Goal: Information Seeking & Learning: Understand process/instructions

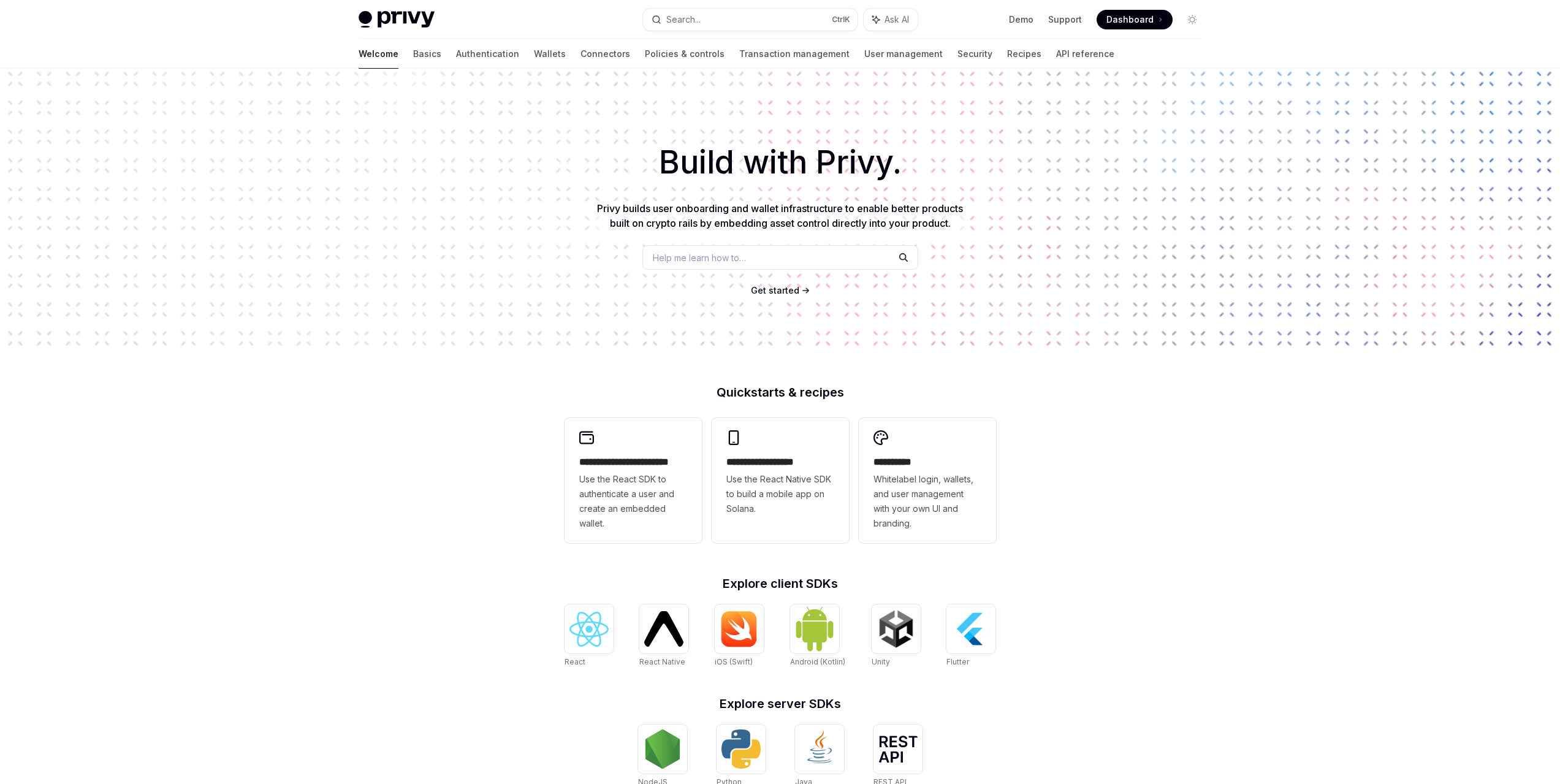
click at [584, 293] on div "Get started" at bounding box center [780, 291] width 1521 height 12
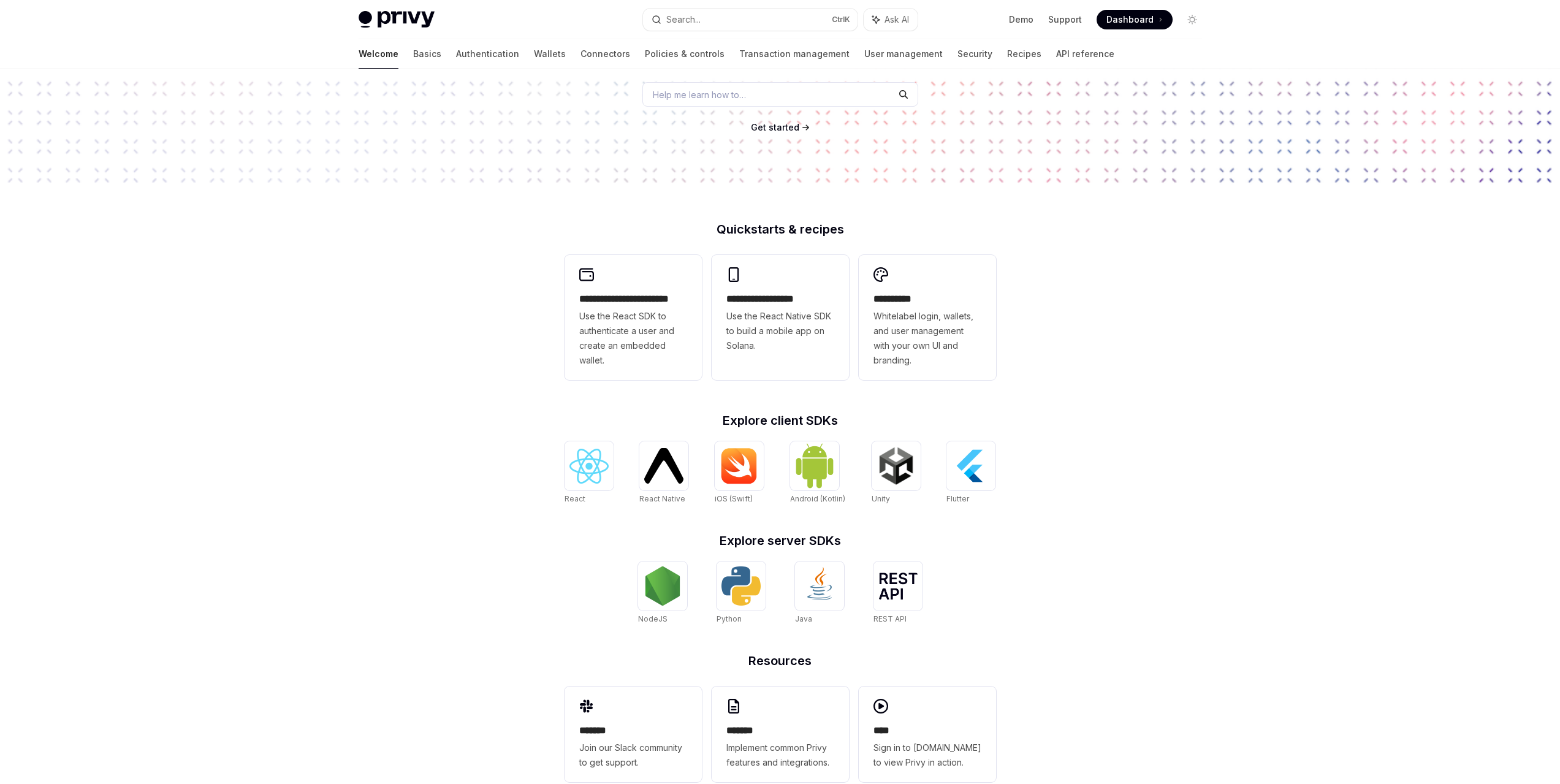
scroll to position [190, 0]
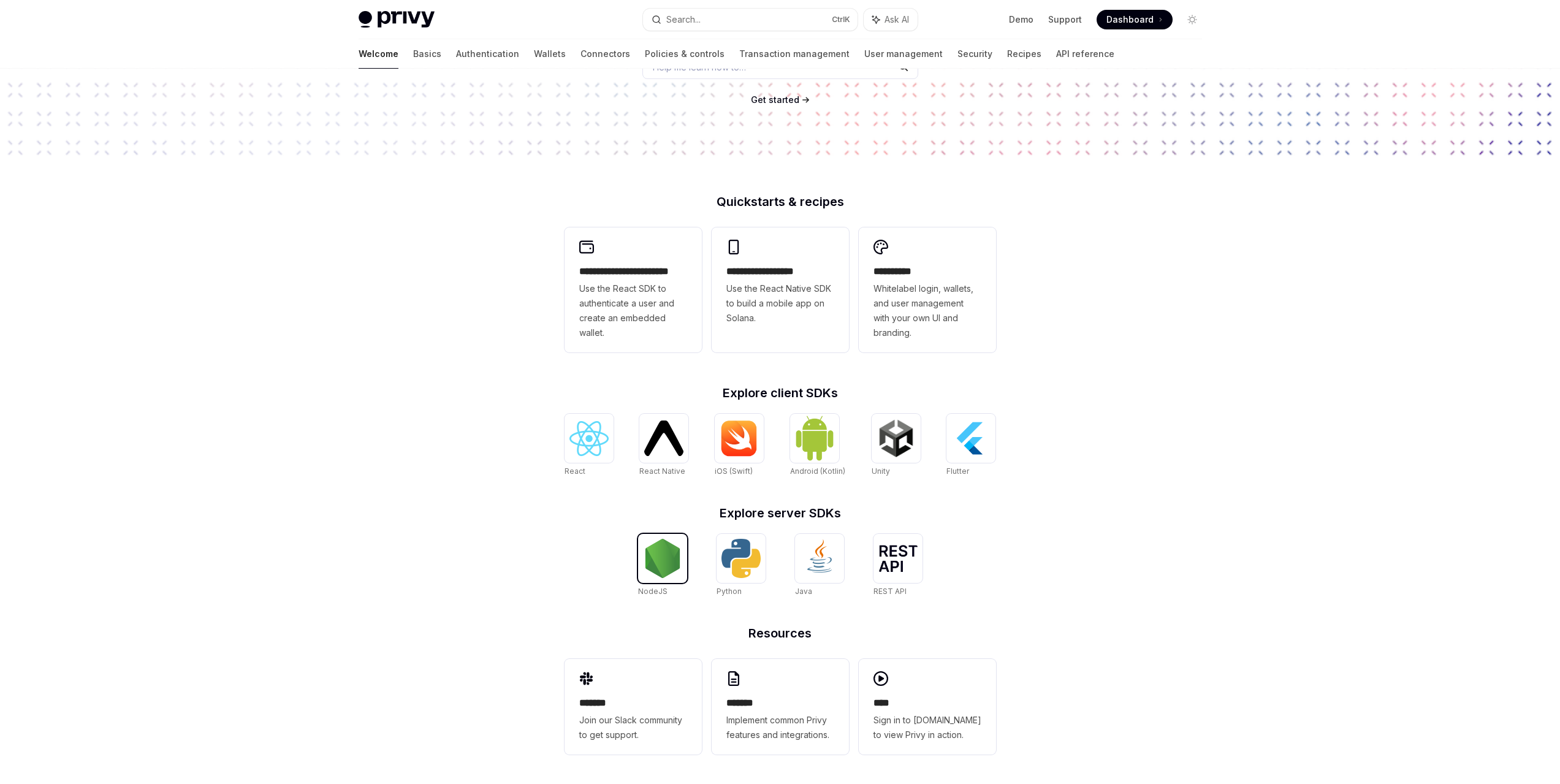
click at [671, 555] on img at bounding box center [662, 558] width 39 height 39
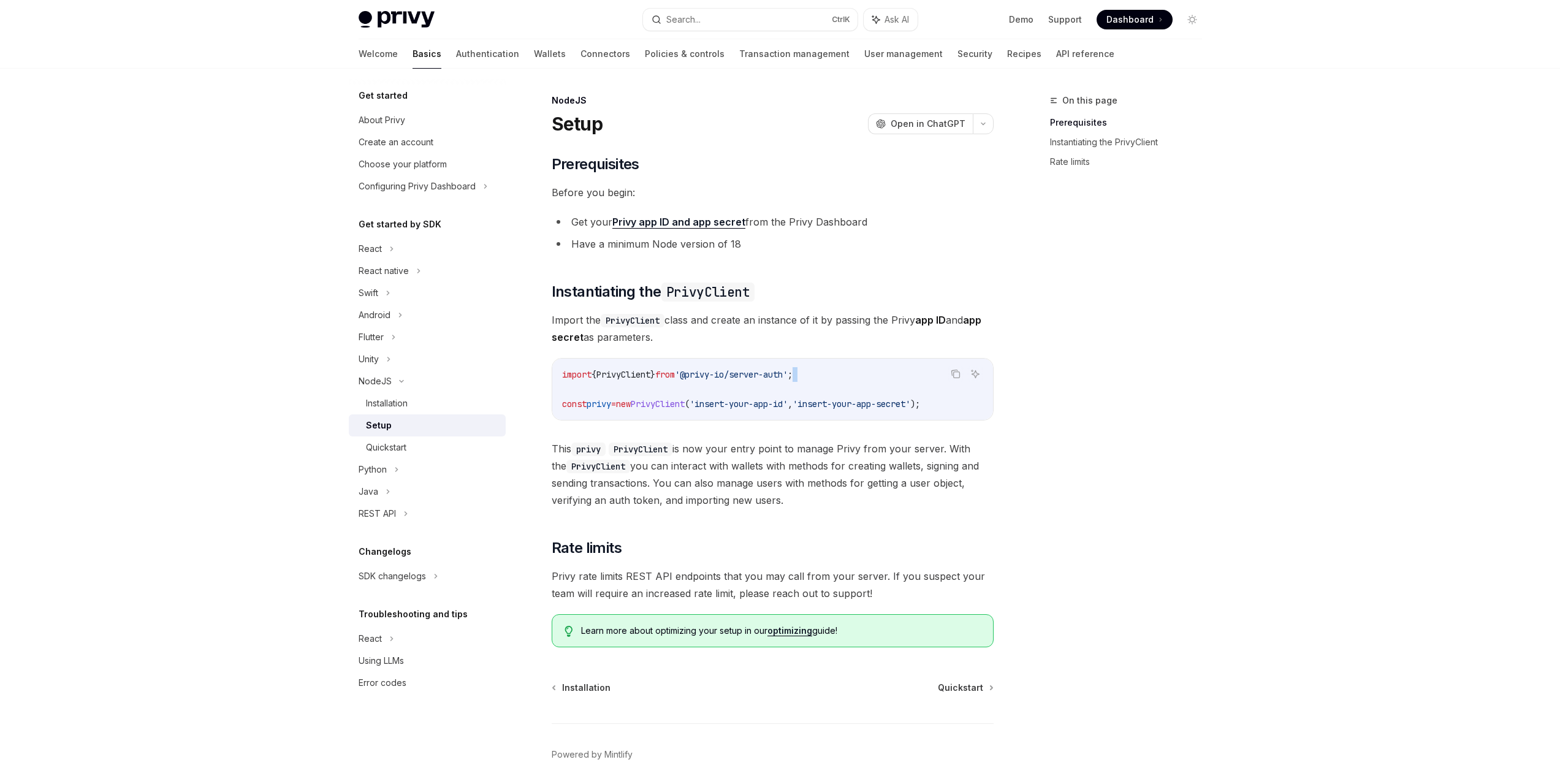
drag, startPoint x: 777, startPoint y: 370, endPoint x: 709, endPoint y: 382, distance: 69.1
click at [709, 382] on code "import { PrivyClient } from '@privy-io/server-auth' ; const privy = new PrivyCl…" at bounding box center [773, 389] width 421 height 44
drag, startPoint x: 706, startPoint y: 392, endPoint x: 699, endPoint y: 375, distance: 18.4
click at [706, 391] on code "import { PrivyClient } from '@privy-io/server-auth' ; const privy = new PrivyCl…" at bounding box center [773, 389] width 421 height 44
drag, startPoint x: 699, startPoint y: 373, endPoint x: 809, endPoint y: 379, distance: 110.2
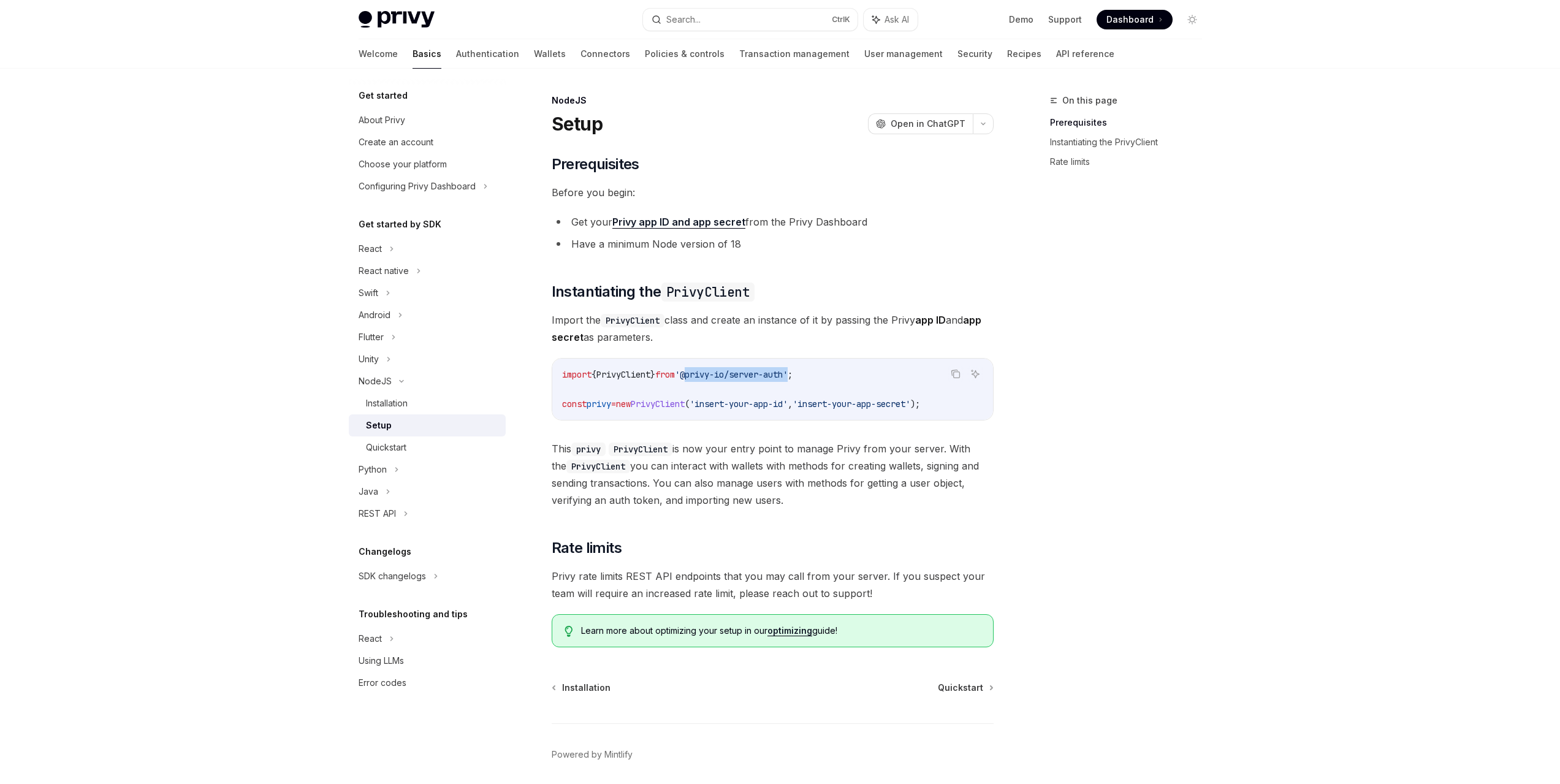
click at [787, 379] on span "'@privy-io/server-auth'" at bounding box center [731, 374] width 113 height 11
copy span "@privy-io/server-auth"
click at [676, 405] on span "PrivyClient" at bounding box center [658, 404] width 54 height 11
drag, startPoint x: 966, startPoint y: 402, endPoint x: 561, endPoint y: 402, distance: 405.0
click at [559, 402] on div "import { PrivyClient } from '@privy-io/server-auth' ; const privy = new PrivyCl…" at bounding box center [772, 389] width 440 height 61
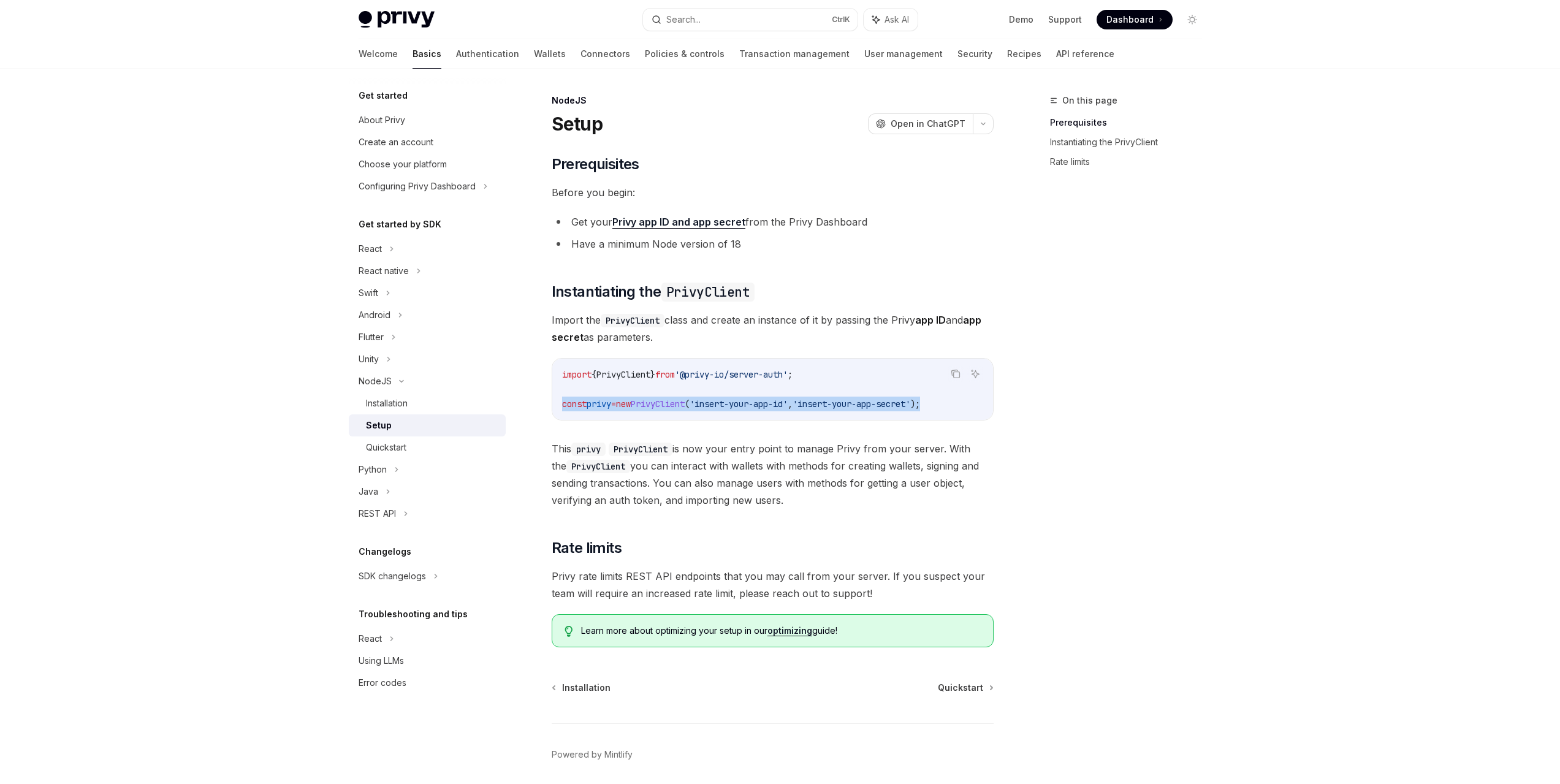
copy span "const privy = new PrivyClient ( 'insert-your-app-id' , 'insert-your-app-secret'…"
click at [802, 252] on div "​ Prerequisites Before you begin: Get your Privy app ID and app secret from the…" at bounding box center [772, 400] width 442 height 493
click at [687, 396] on code "import { PrivyClient } from '@privy-io/server-auth' ; const privy = new PrivyCl…" at bounding box center [773, 389] width 421 height 44
click at [685, 399] on span "PrivyClient" at bounding box center [658, 404] width 54 height 11
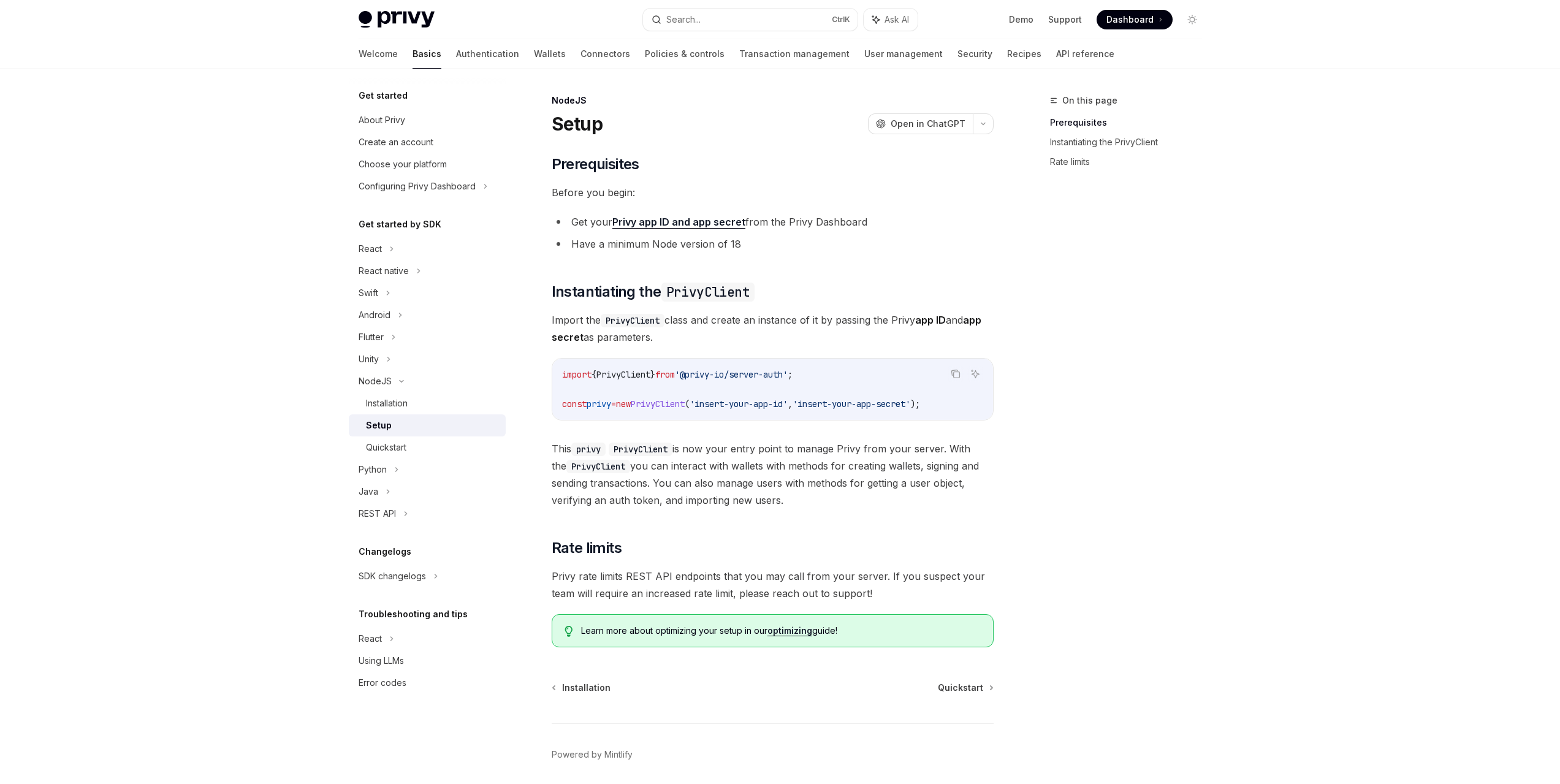
copy span "PrivyClient"
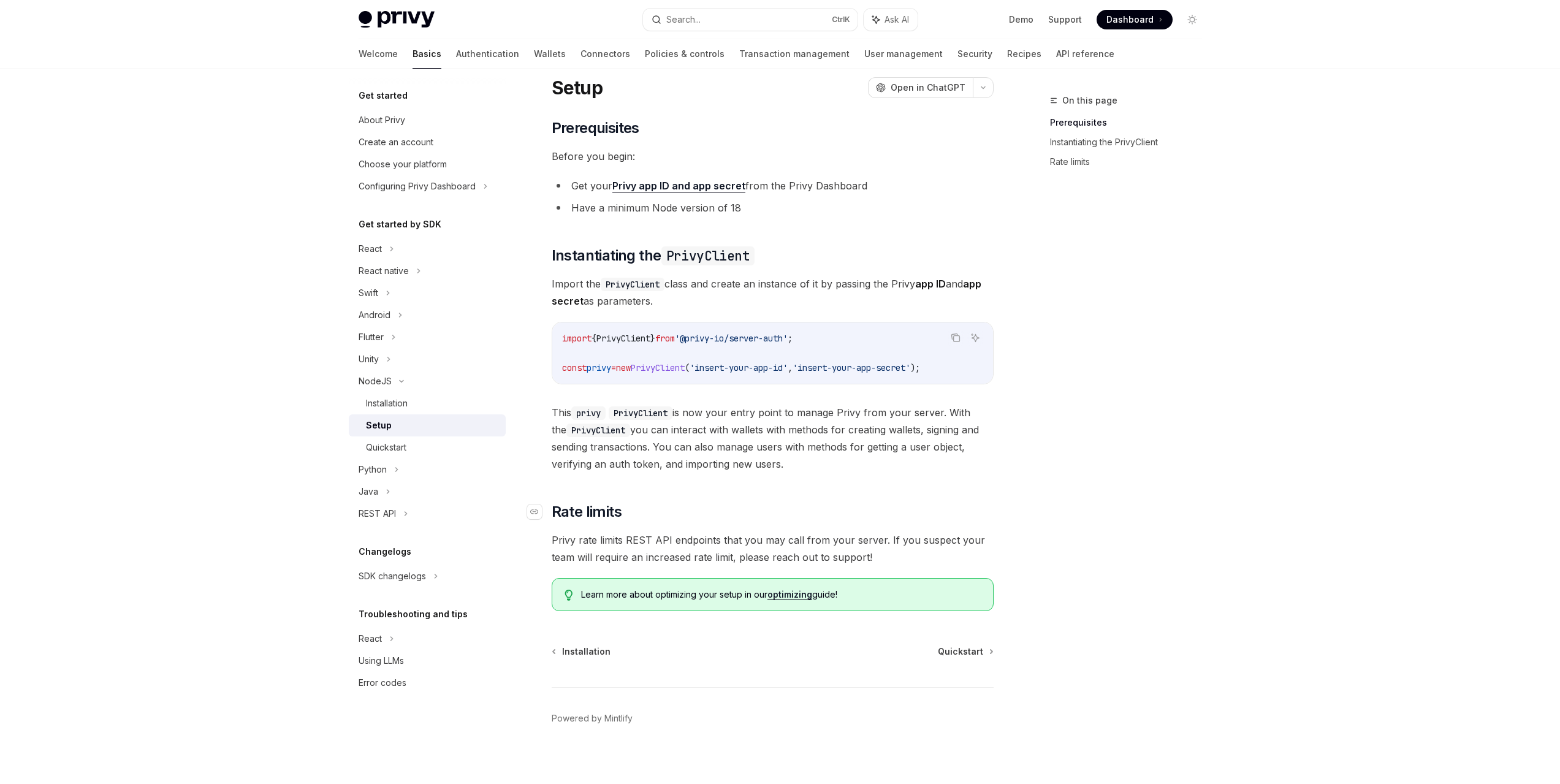
scroll to position [45, 0]
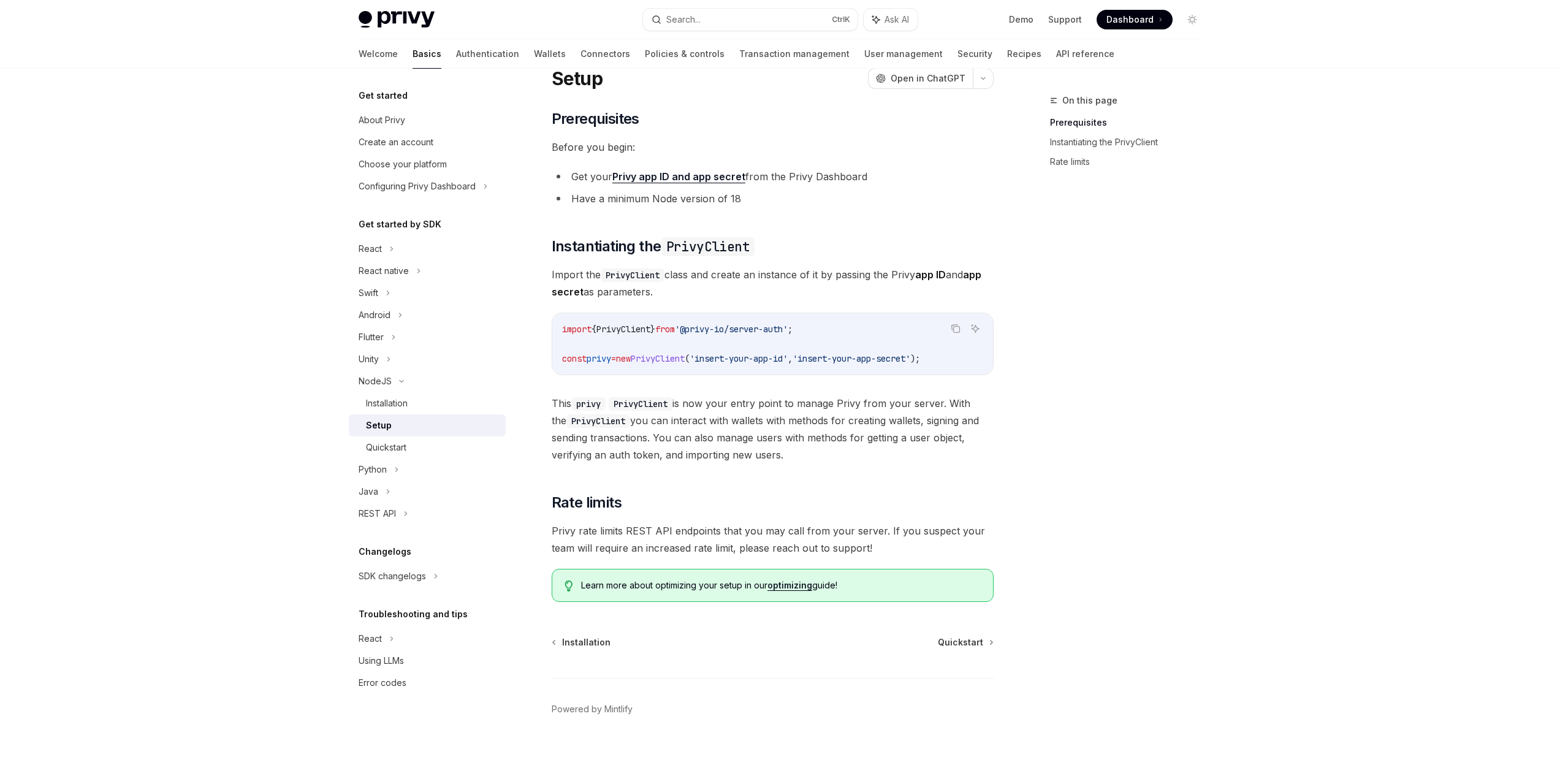
click at [685, 356] on span "PrivyClient" at bounding box center [658, 358] width 54 height 11
click at [685, 360] on span "PrivyClient" at bounding box center [658, 358] width 54 height 11
click at [685, 359] on span "PrivyClient" at bounding box center [658, 358] width 54 height 11
click at [697, 368] on div "import { PrivyClient } from '@privy-io/server-auth' ; const privy = new PrivyCl…" at bounding box center [772, 343] width 440 height 61
click at [703, 351] on code "import { PrivyClient } from '@privy-io/server-auth' ; const privy = new PrivyCl…" at bounding box center [773, 343] width 421 height 44
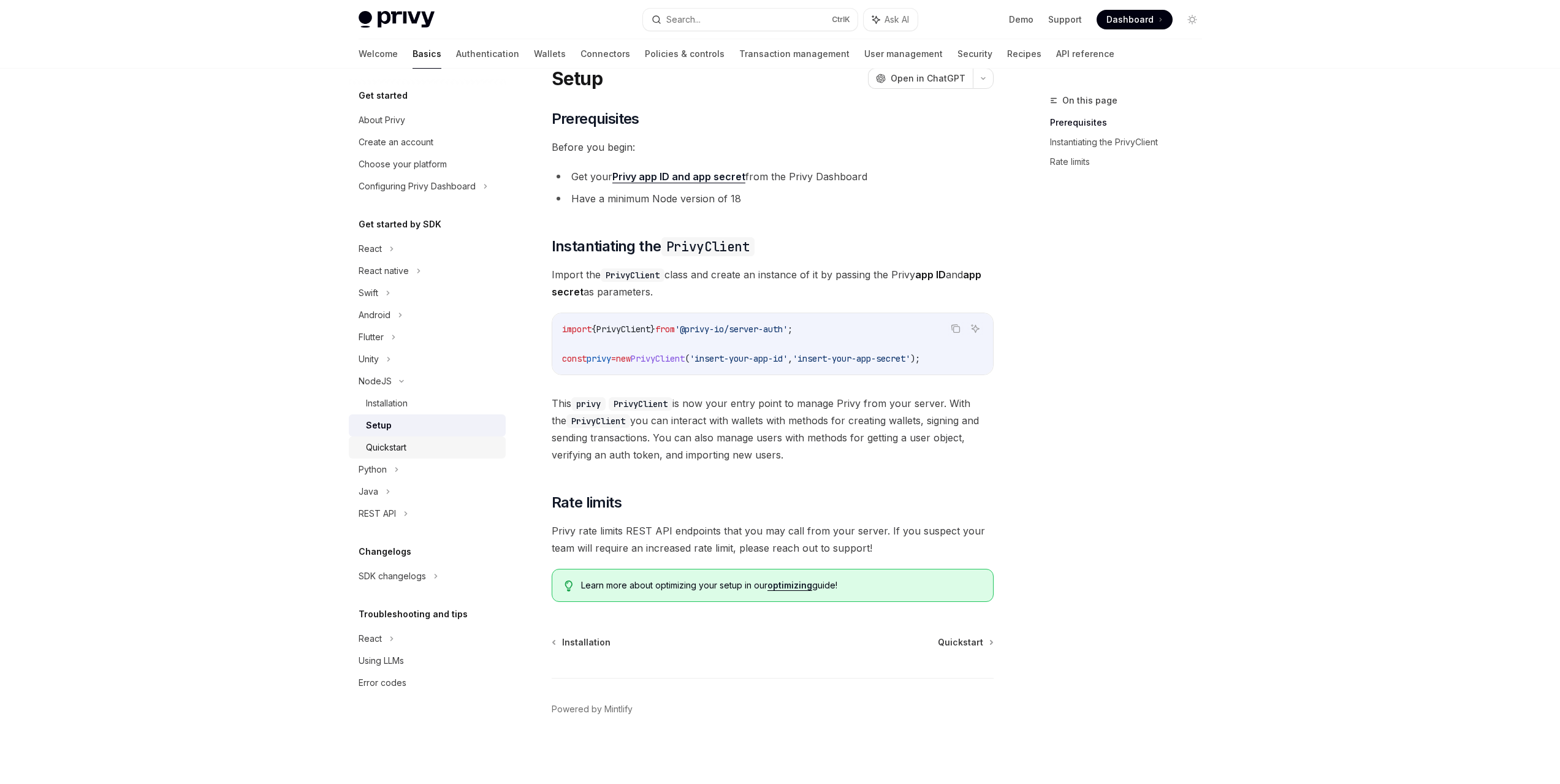
click at [405, 443] on div "Quickstart" at bounding box center [386, 447] width 40 height 15
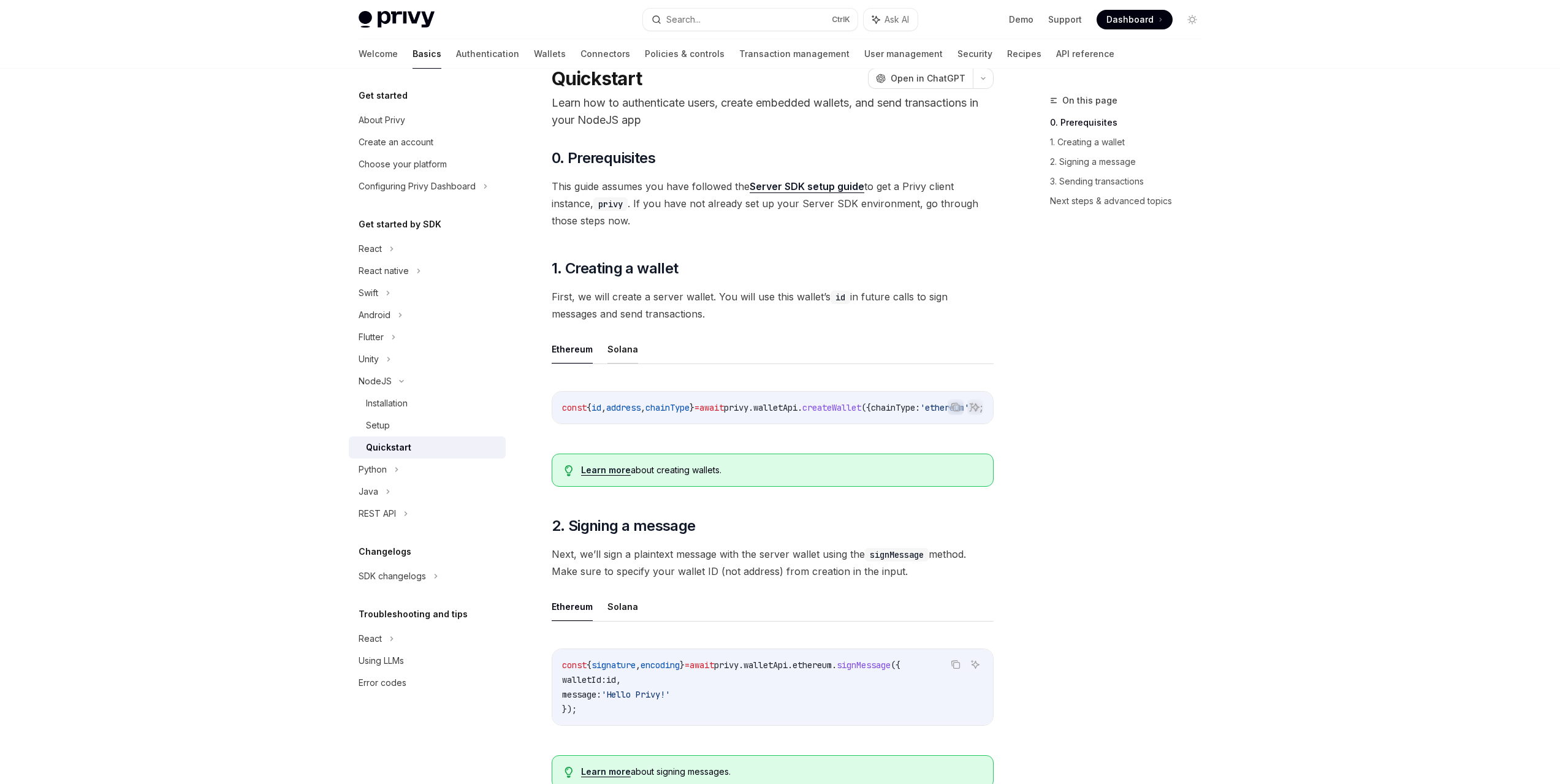
click at [626, 349] on button "Solana" at bounding box center [623, 348] width 31 height 29
click at [573, 346] on button "Ethereum" at bounding box center [571, 348] width 41 height 29
click at [608, 348] on button "Solana" at bounding box center [623, 348] width 31 height 29
click at [581, 355] on button "Ethereum" at bounding box center [571, 348] width 41 height 29
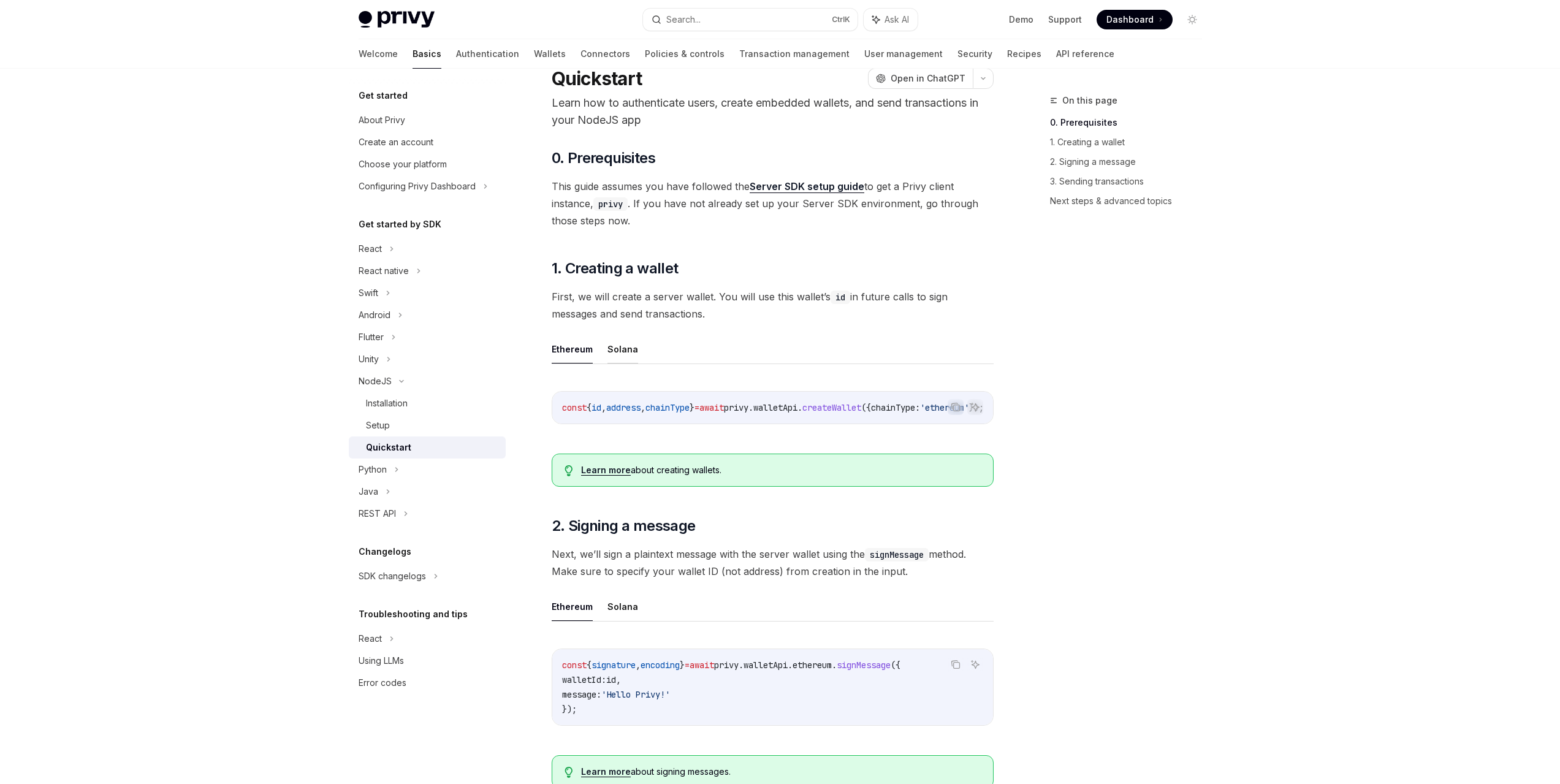
click at [611, 351] on button "Solana" at bounding box center [623, 348] width 31 height 29
click at [815, 187] on link "Server SDK setup guide" at bounding box center [807, 187] width 115 height 13
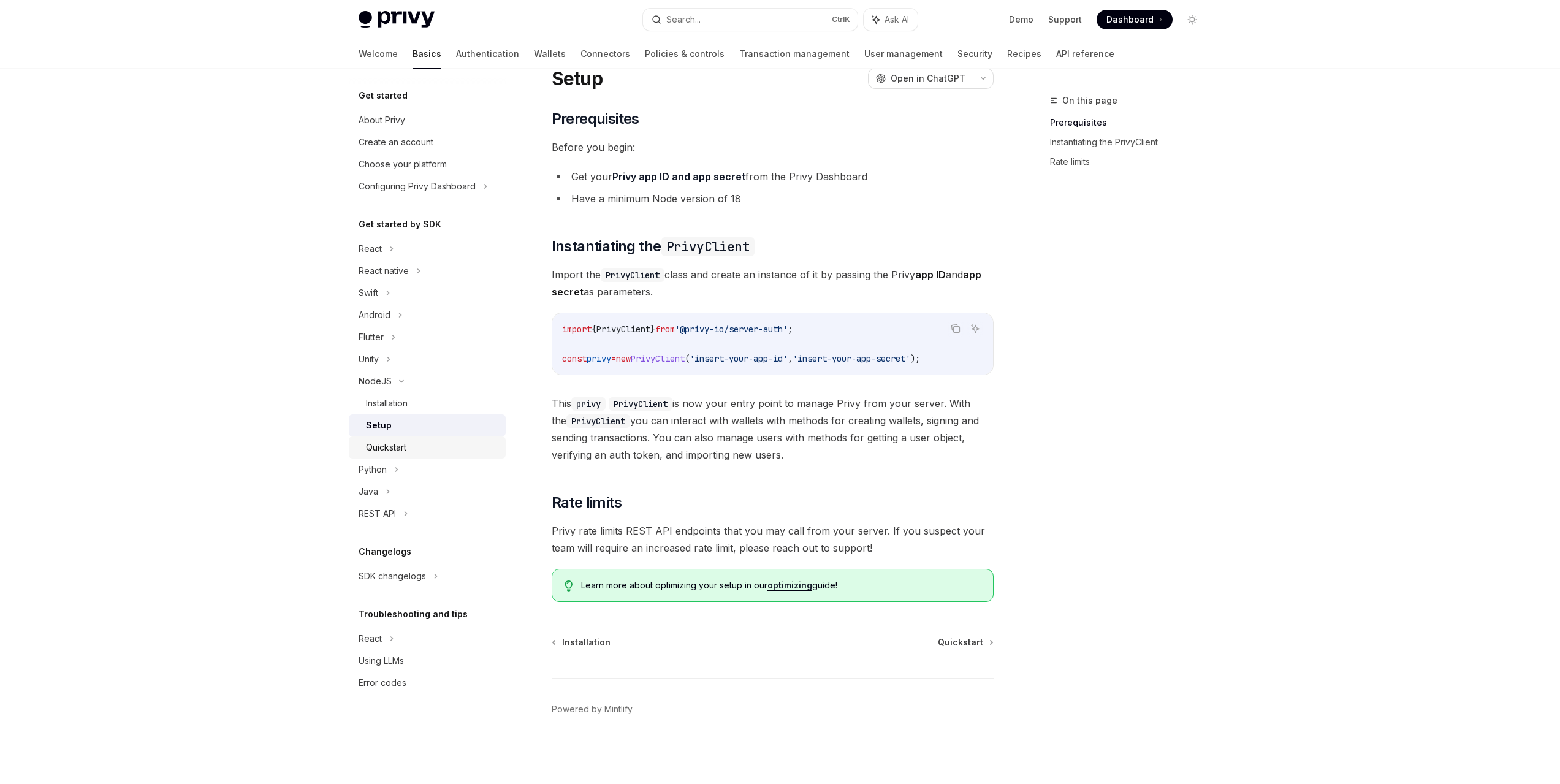
click at [390, 446] on div "Quickstart" at bounding box center [386, 447] width 40 height 15
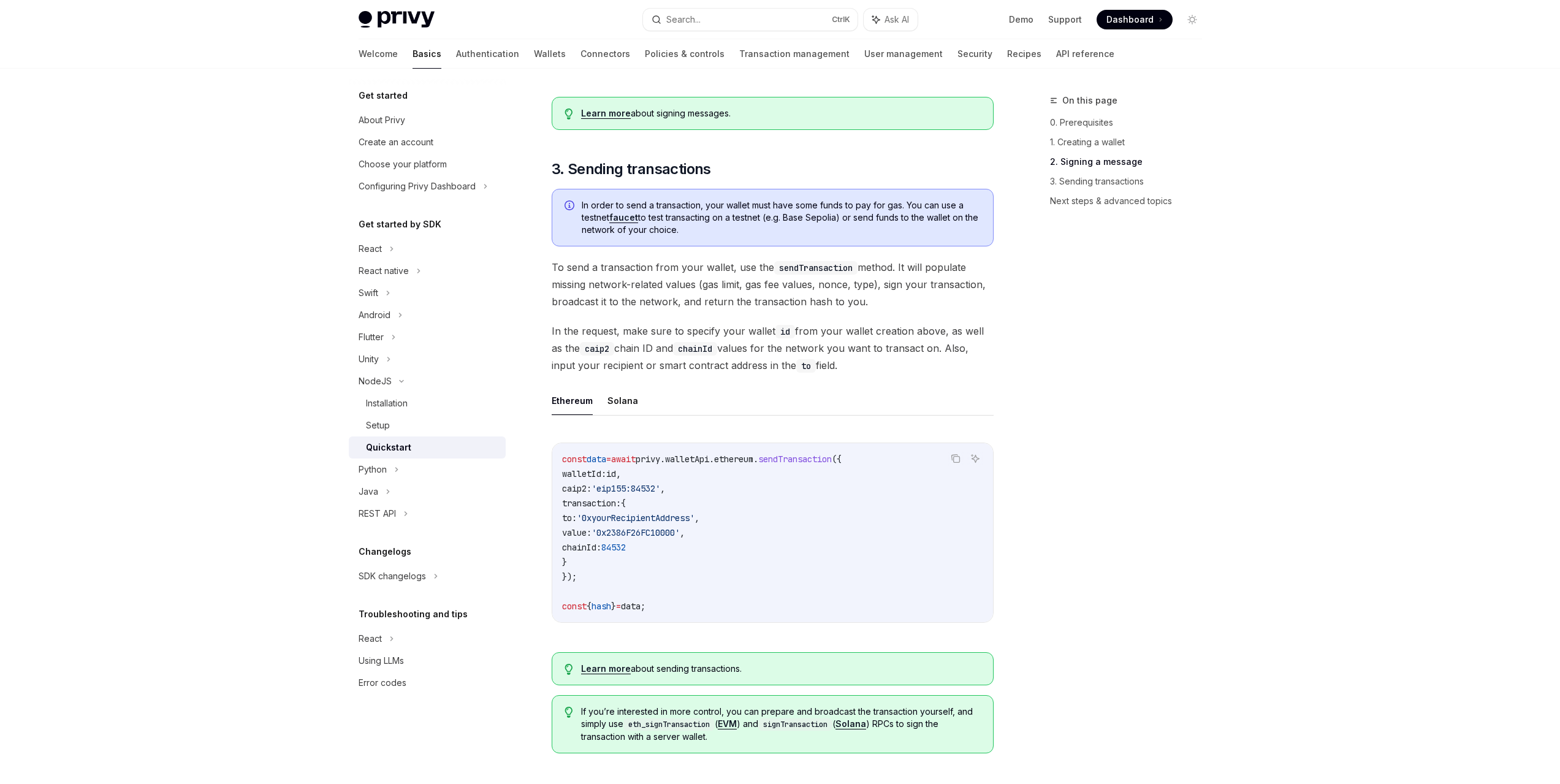
scroll to position [719, 0]
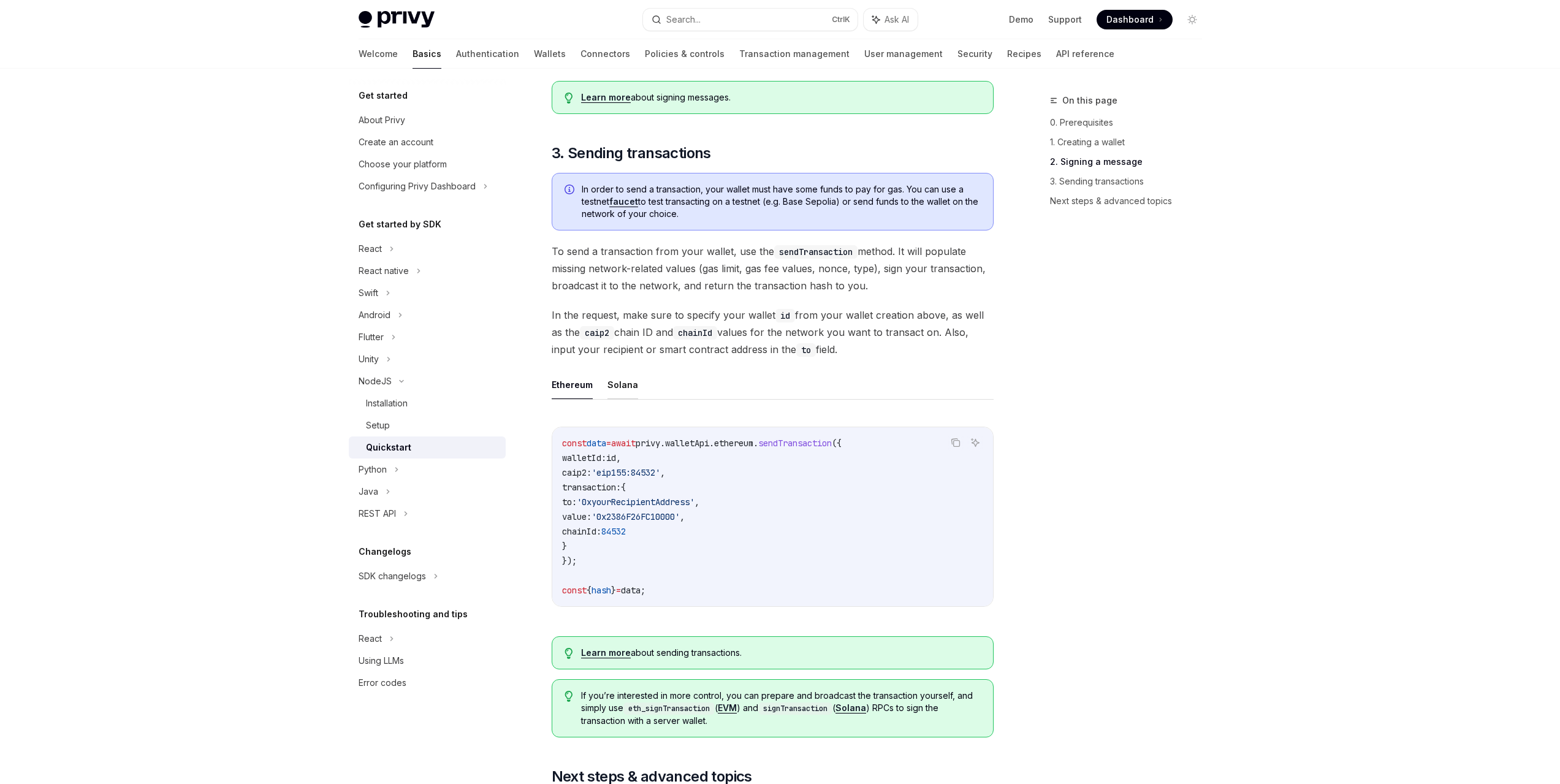
click at [612, 396] on button "Solana" at bounding box center [623, 384] width 31 height 29
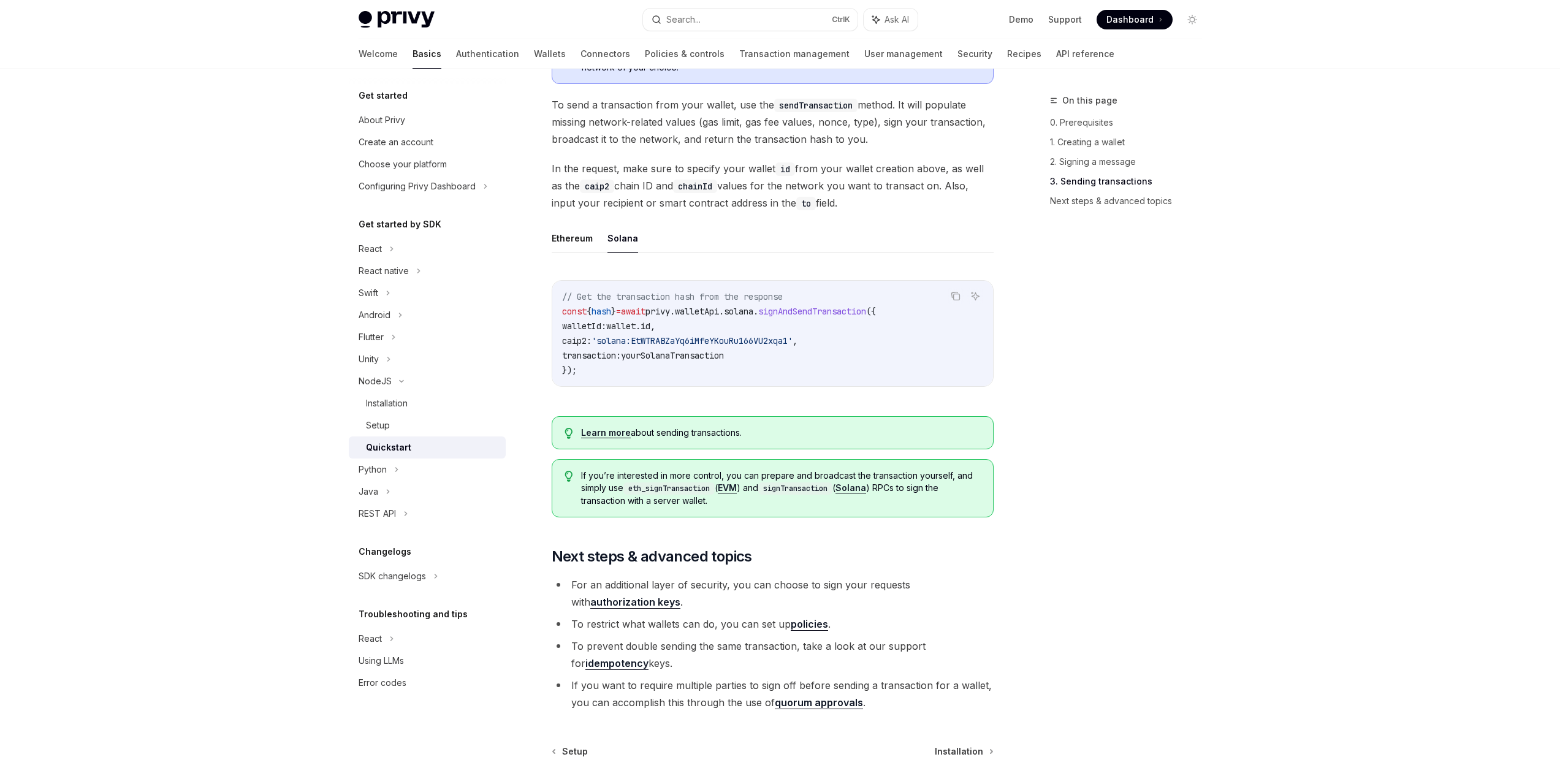
scroll to position [903, 0]
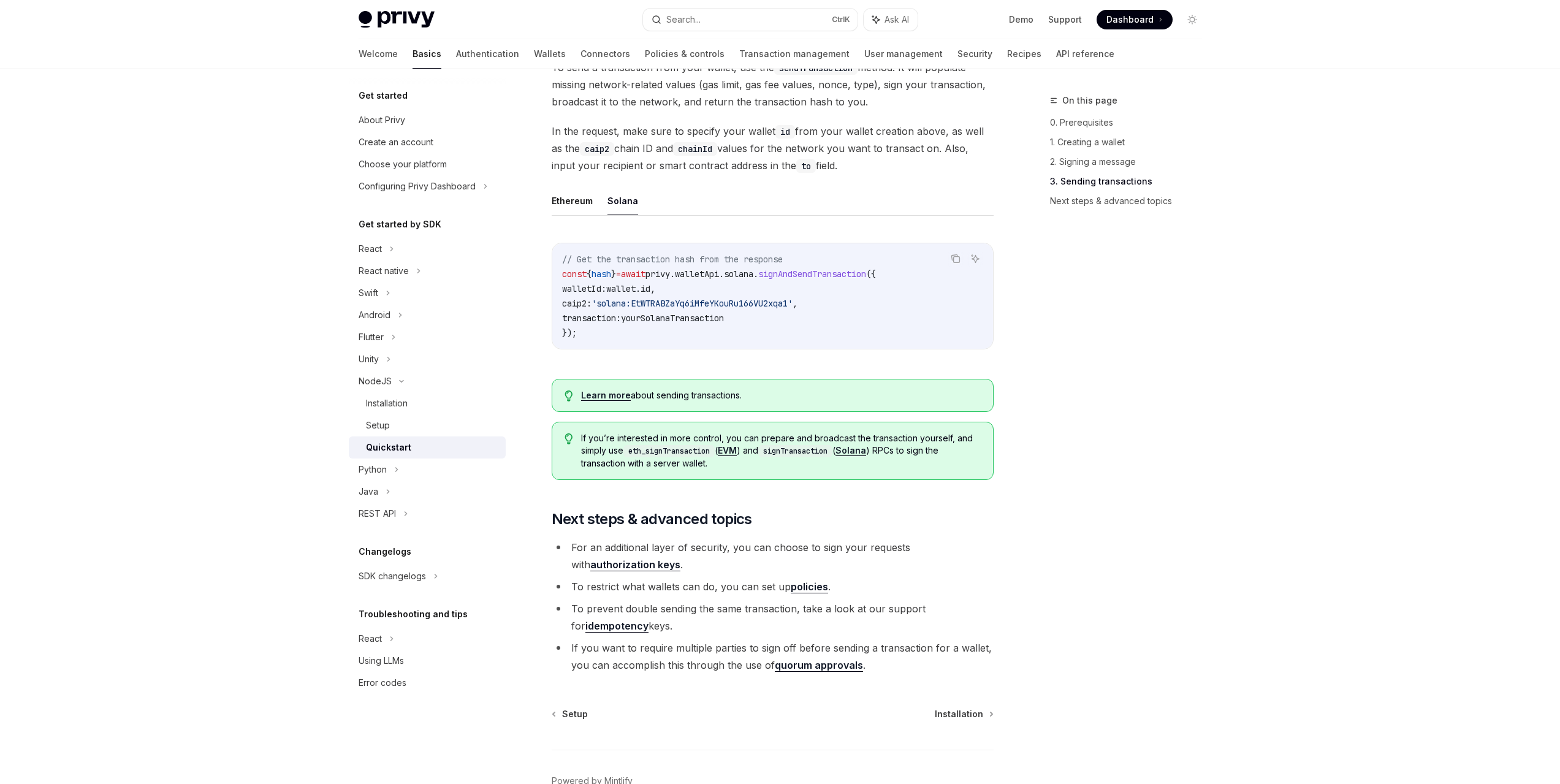
click at [680, 558] on link "authorization keys" at bounding box center [635, 564] width 90 height 13
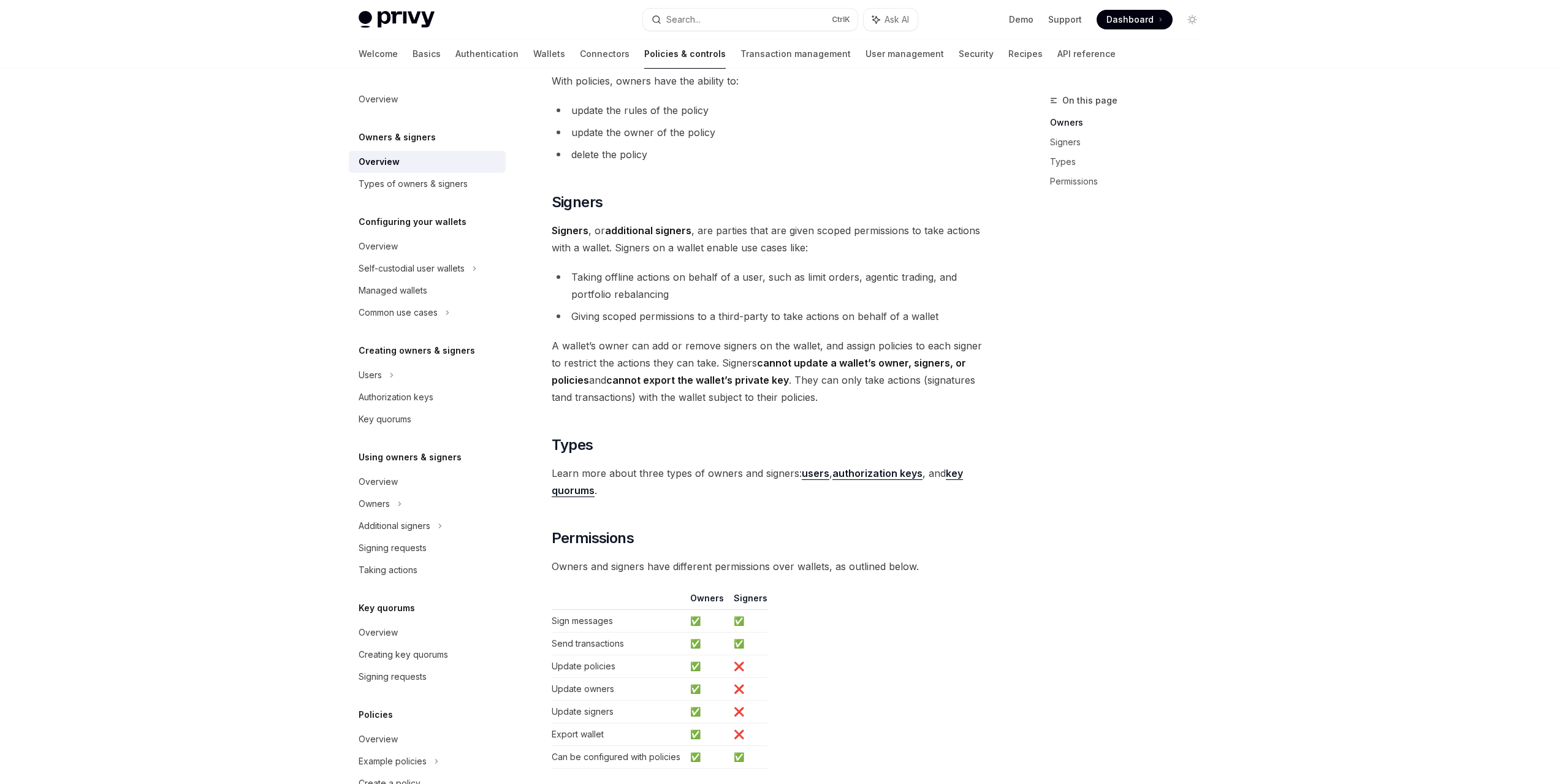
scroll to position [582, 0]
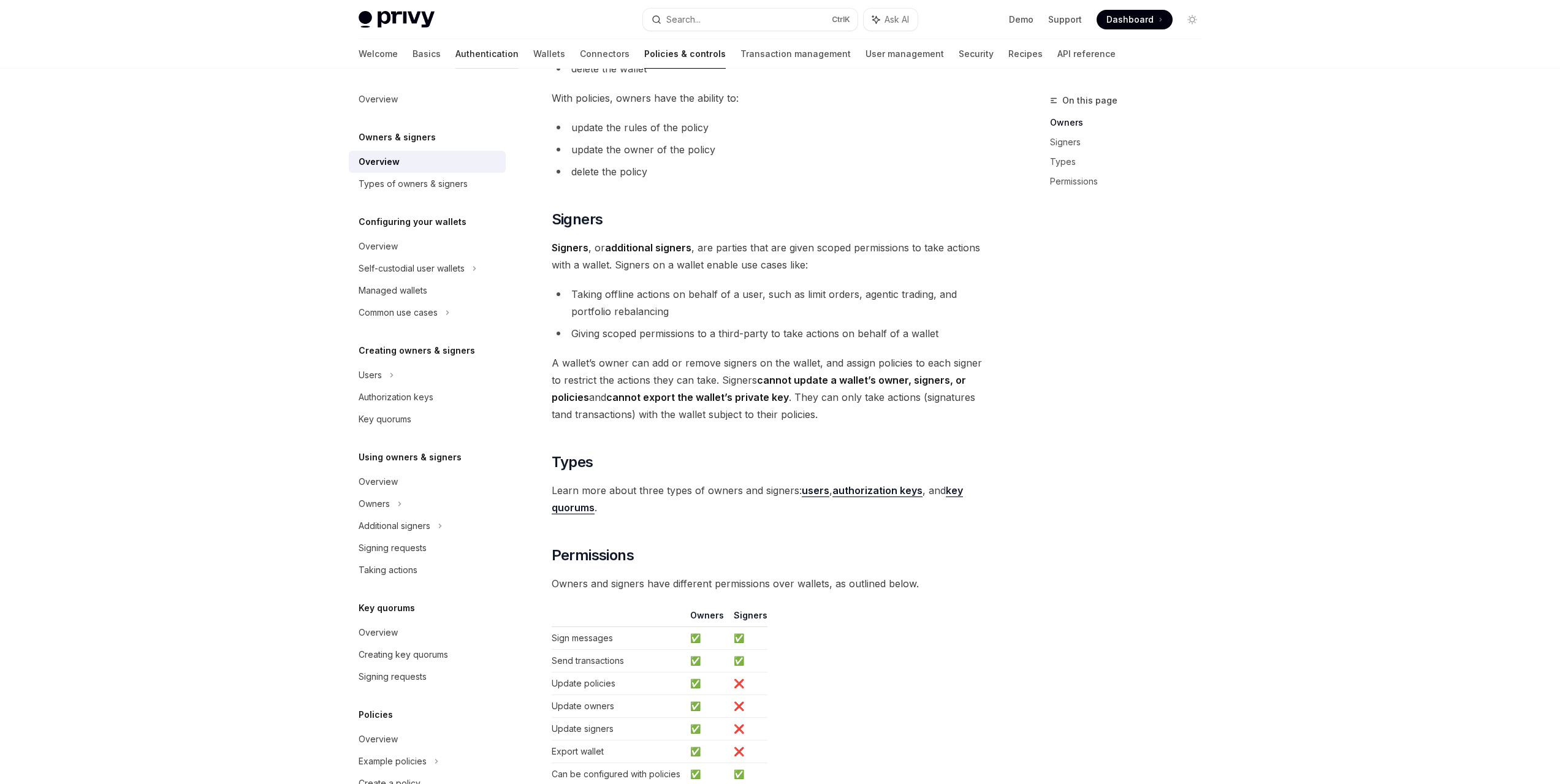
click at [456, 50] on link "Authentication" at bounding box center [487, 54] width 63 height 29
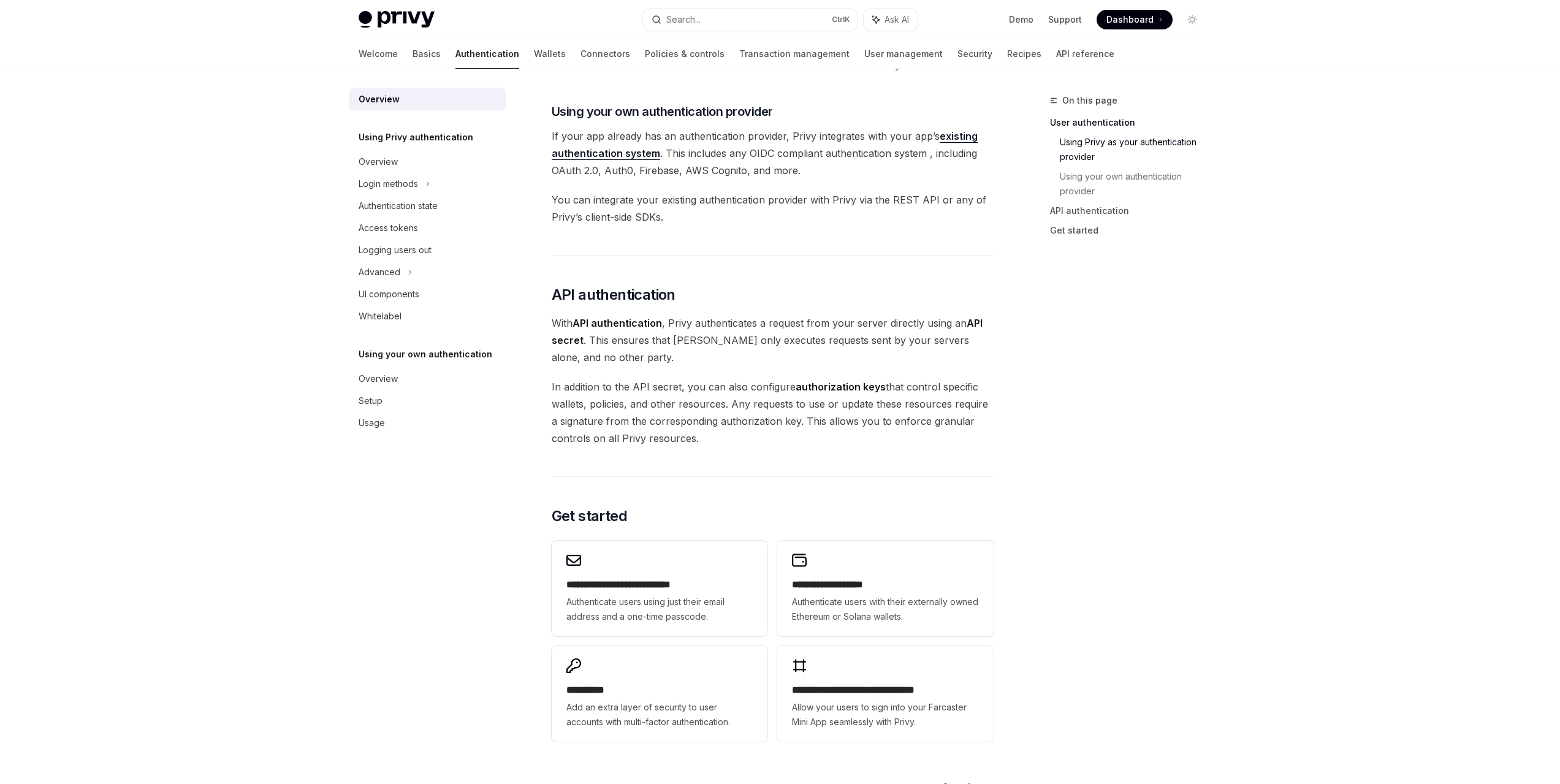
scroll to position [613, 0]
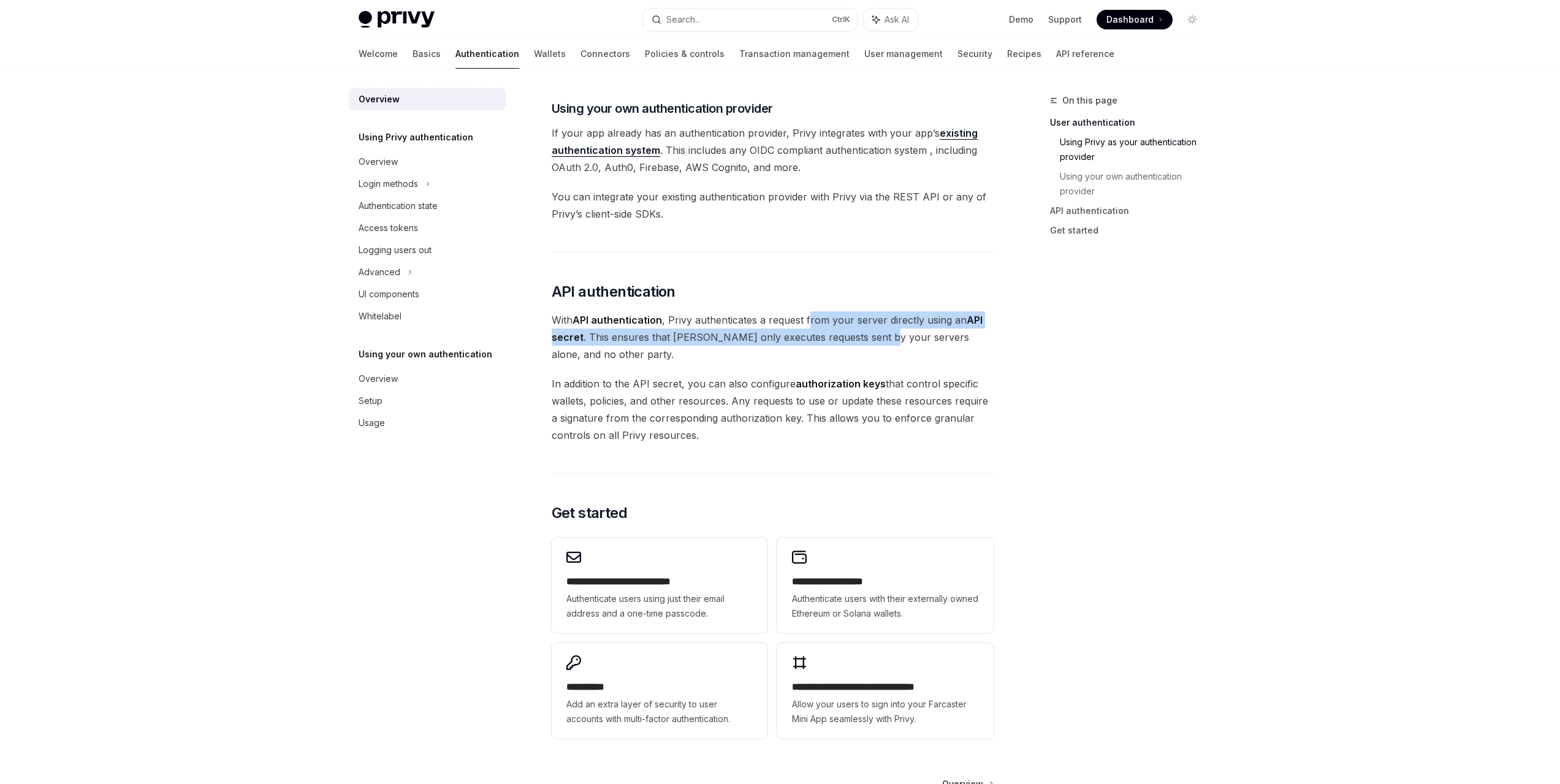
drag, startPoint x: 824, startPoint y: 322, endPoint x: 872, endPoint y: 336, distance: 50.0
click at [871, 335] on span "With API authentication , Privy authenticates a request from your server direct…" at bounding box center [772, 337] width 442 height 52
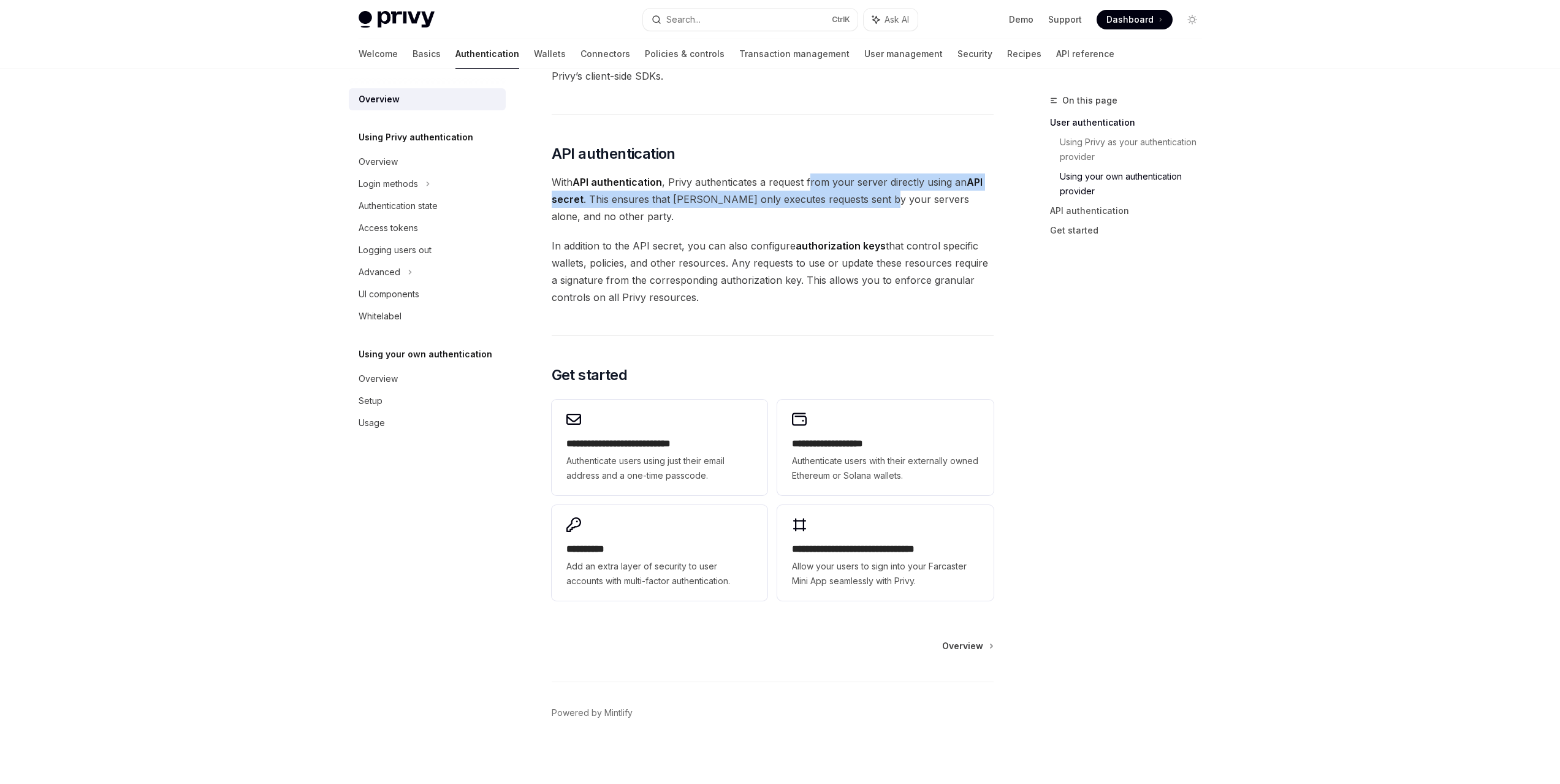
scroll to position [754, 0]
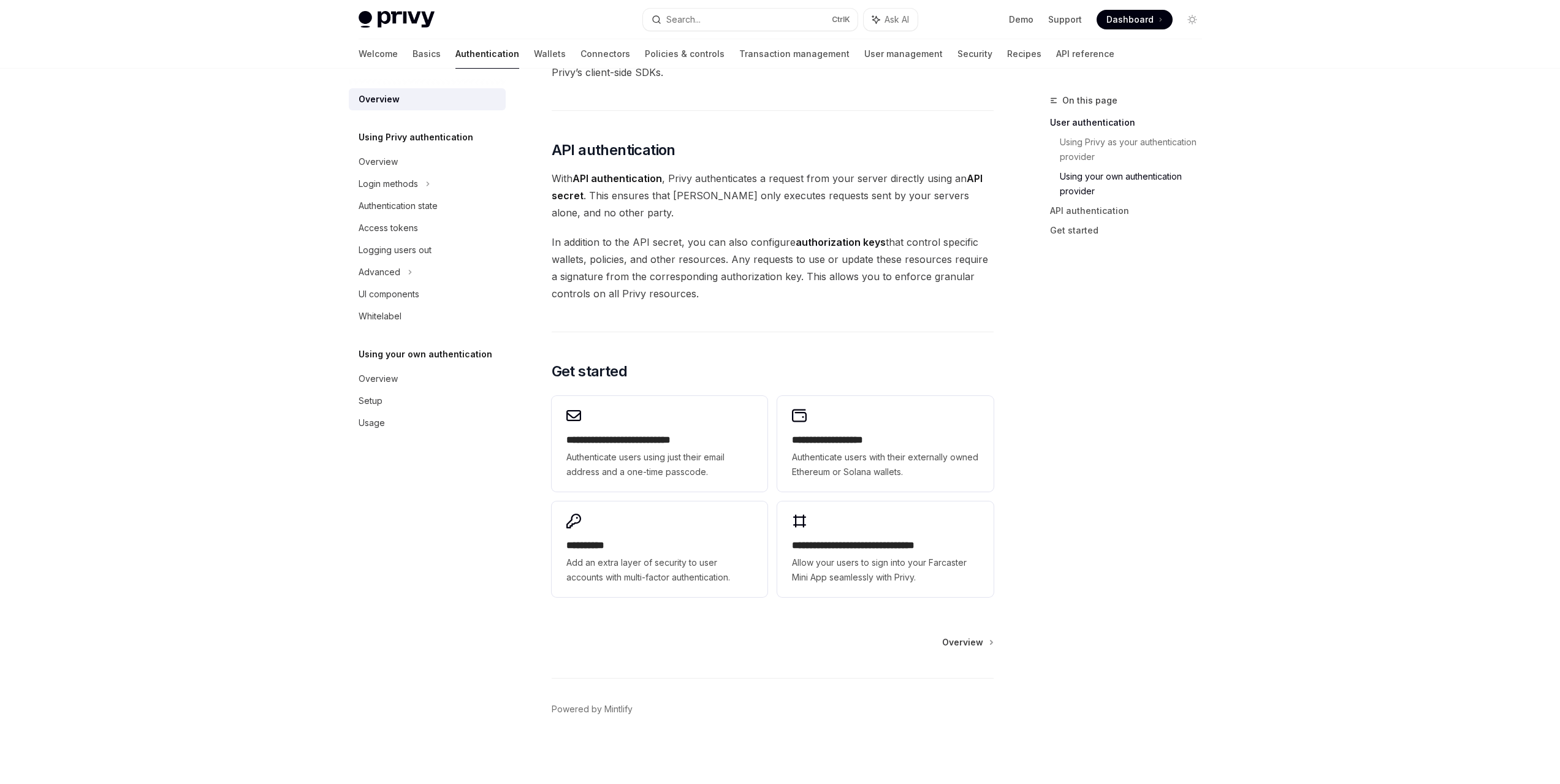
drag, startPoint x: 829, startPoint y: 244, endPoint x: 836, endPoint y: 243, distance: 7.1
click at [836, 243] on strong "authorization keys" at bounding box center [841, 242] width 90 height 12
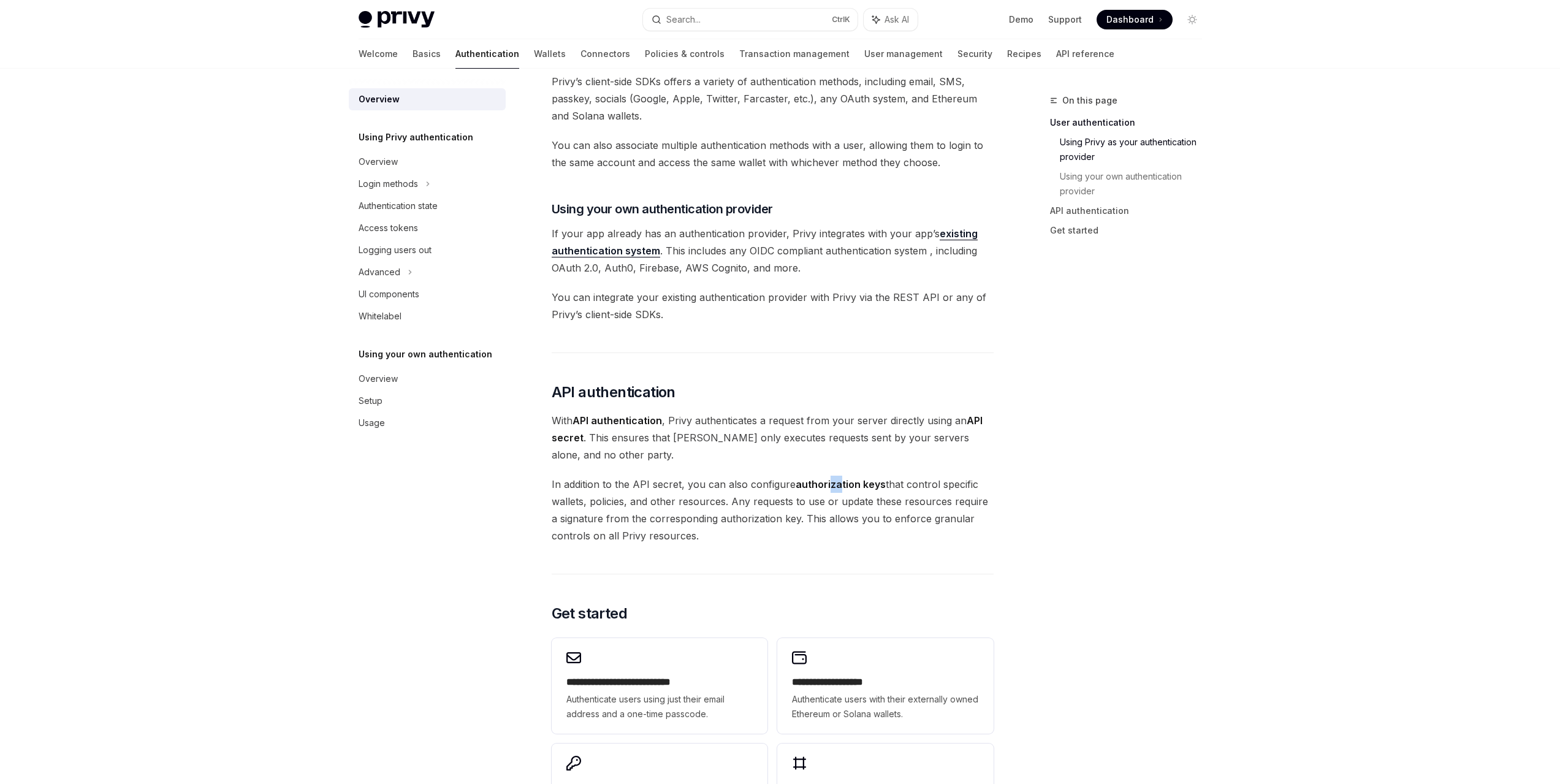
scroll to position [509, 0]
click at [706, 357] on div "Privy’s wallet system supports granular controls on who can access wallets and …" at bounding box center [772, 237] width 442 height 1220
click at [426, 221] on div "Access tokens" at bounding box center [428, 227] width 140 height 15
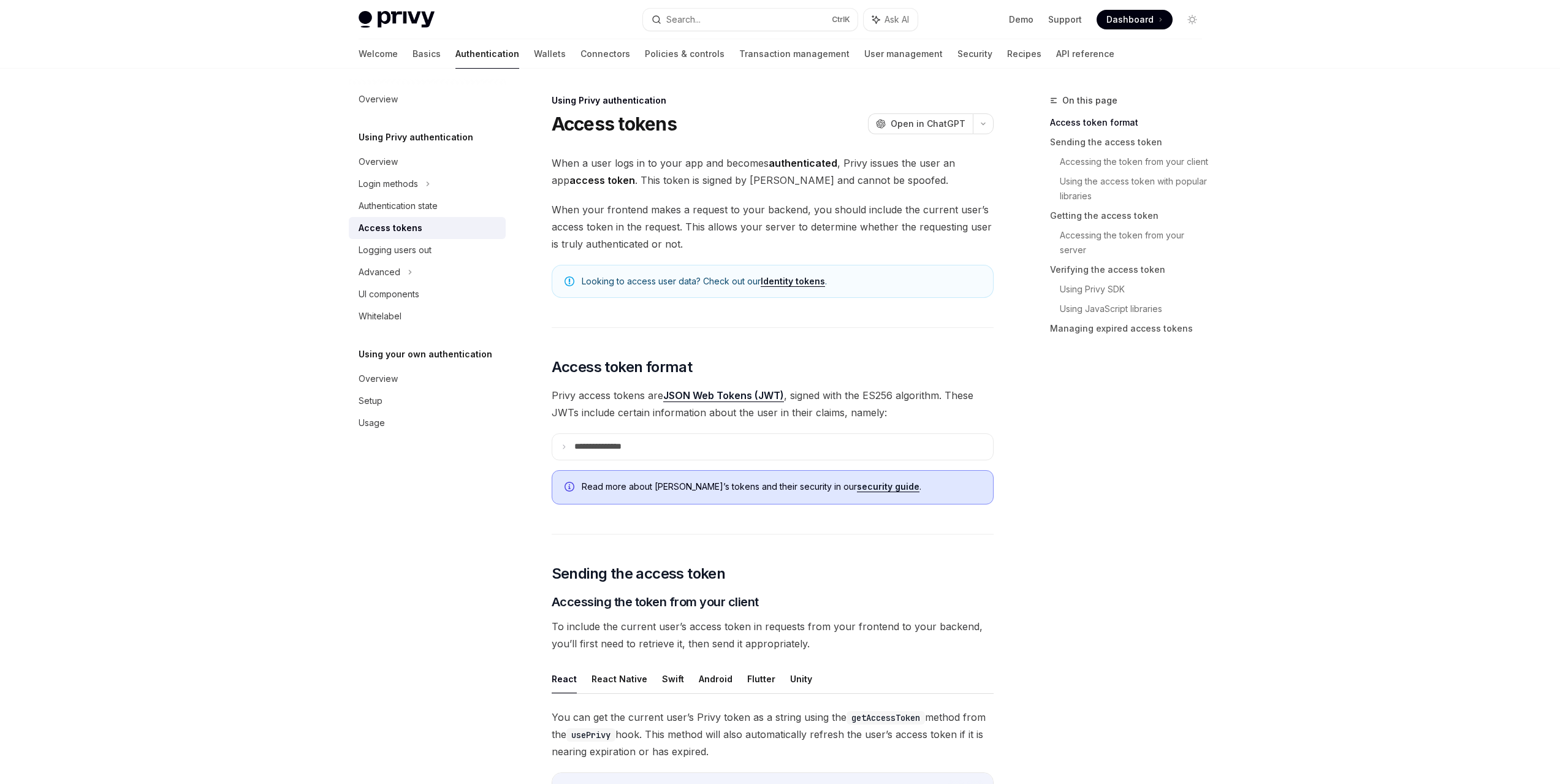
scroll to position [306, 0]
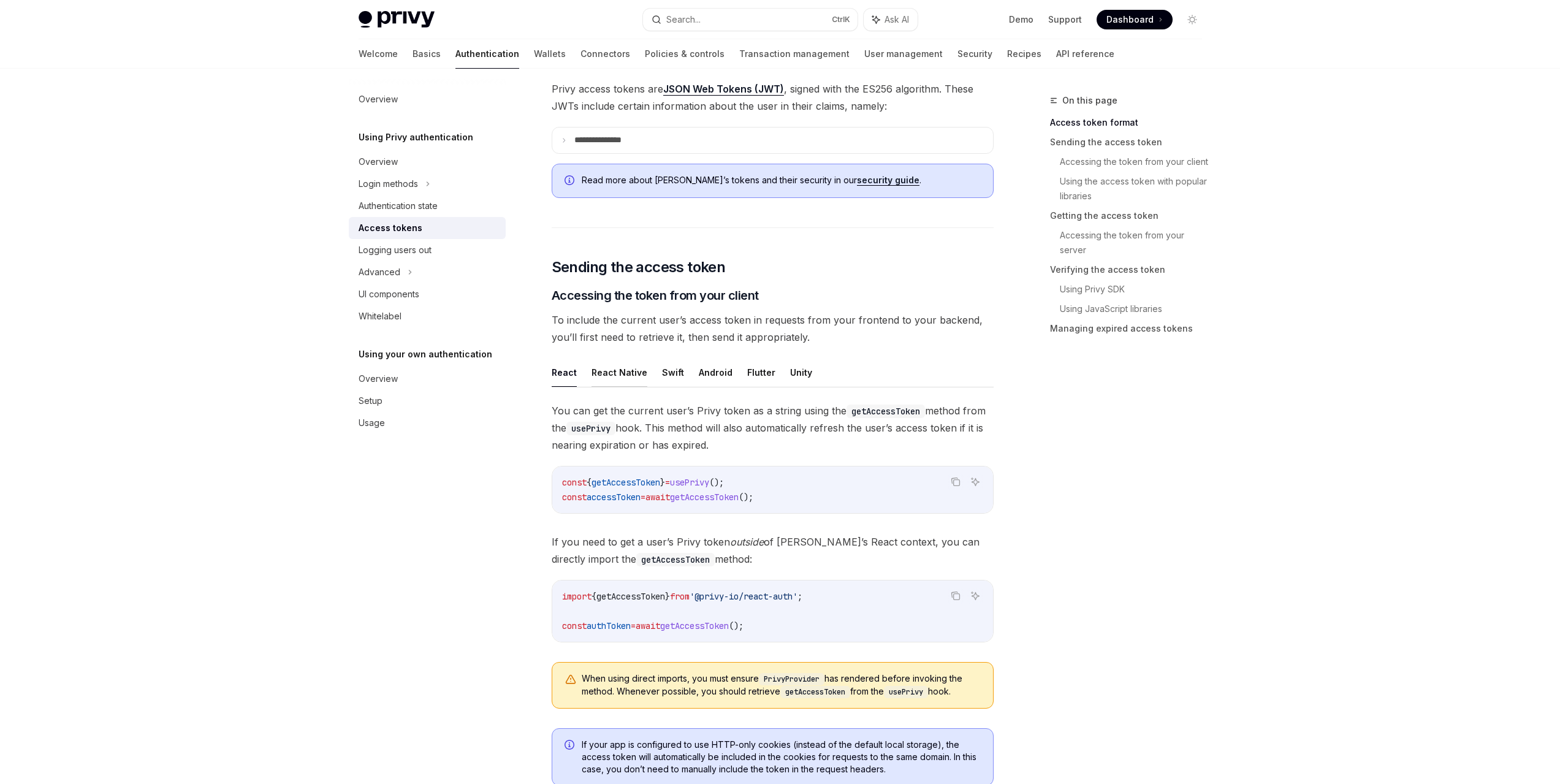
click at [620, 379] on button "React Native" at bounding box center [619, 372] width 56 height 29
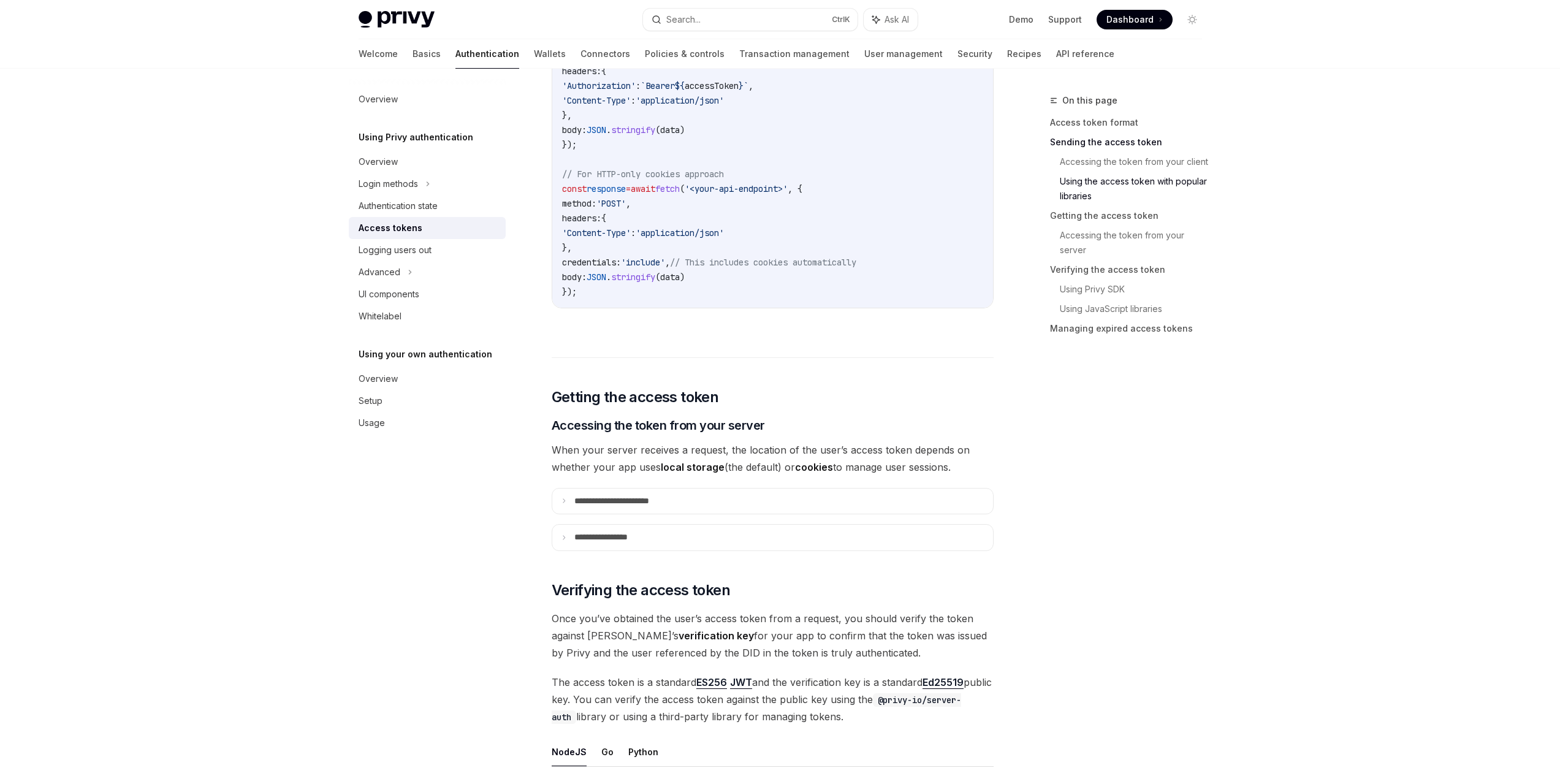
scroll to position [1103, 0]
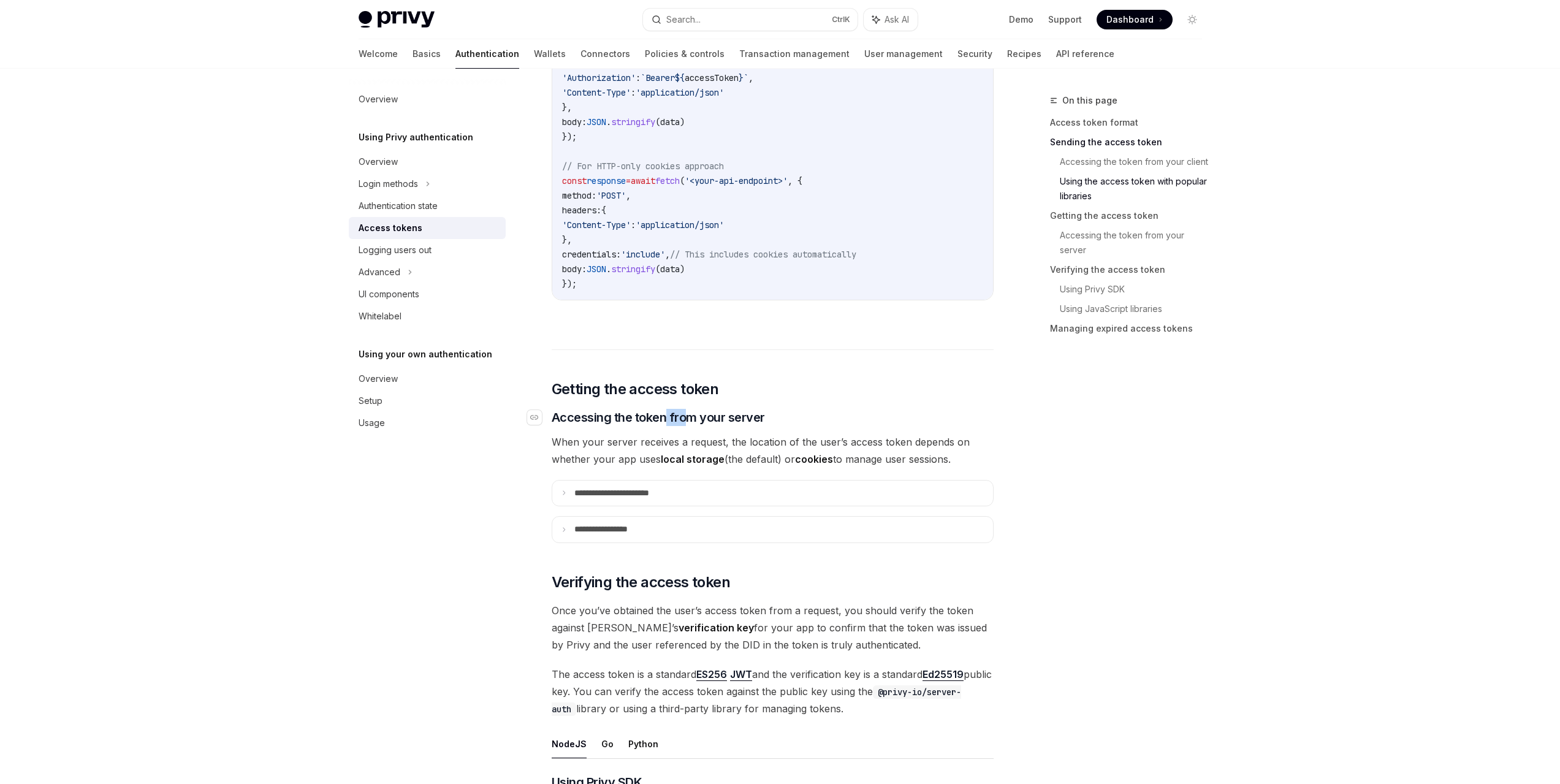
drag, startPoint x: 663, startPoint y: 417, endPoint x: 691, endPoint y: 419, distance: 28.1
click at [690, 419] on span "Accessing the token from your server" at bounding box center [658, 417] width 214 height 17
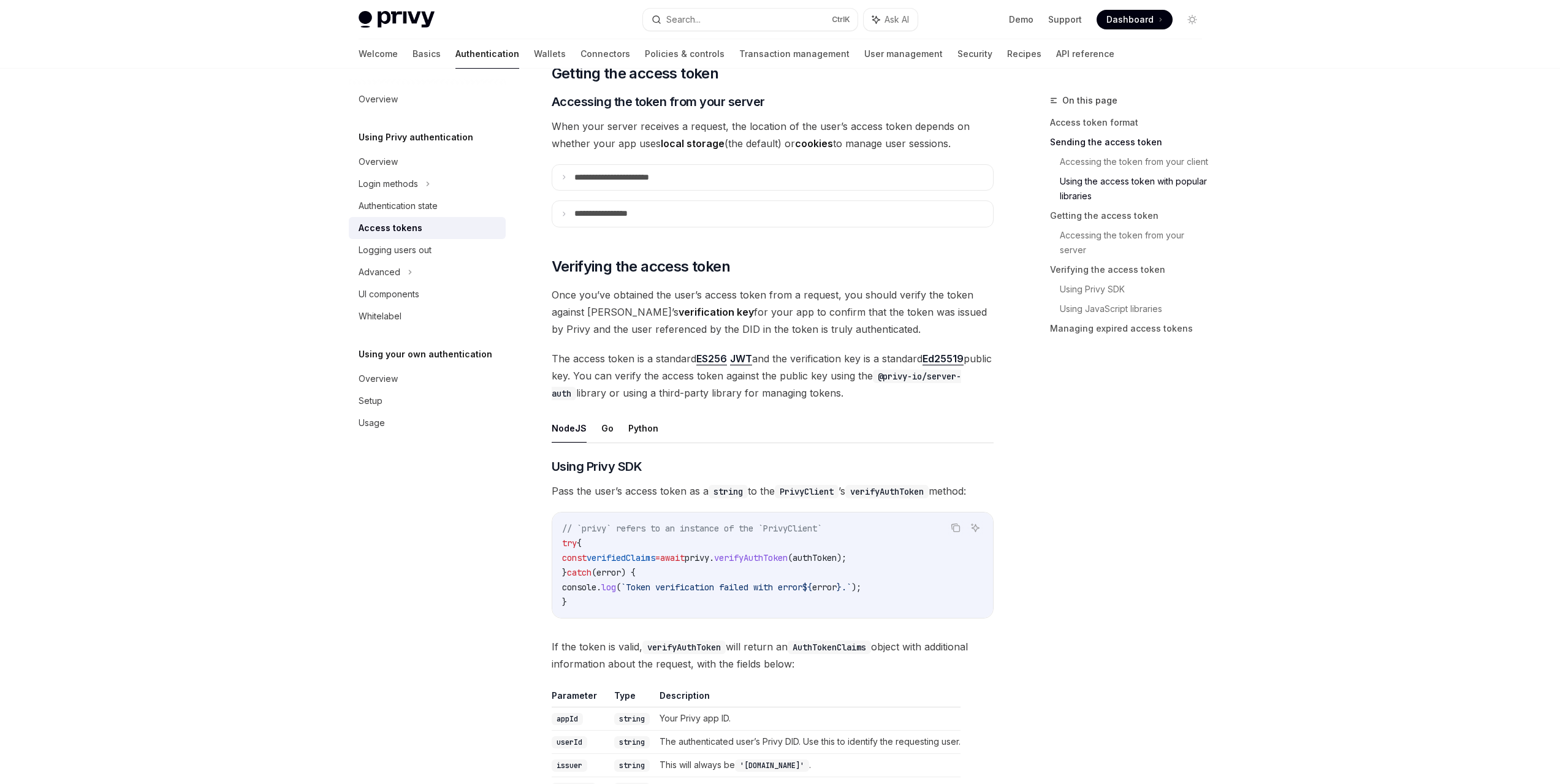
click at [1150, 444] on div "On this page Access token format Sending the access token Accessing the token f…" at bounding box center [1119, 439] width 187 height 691
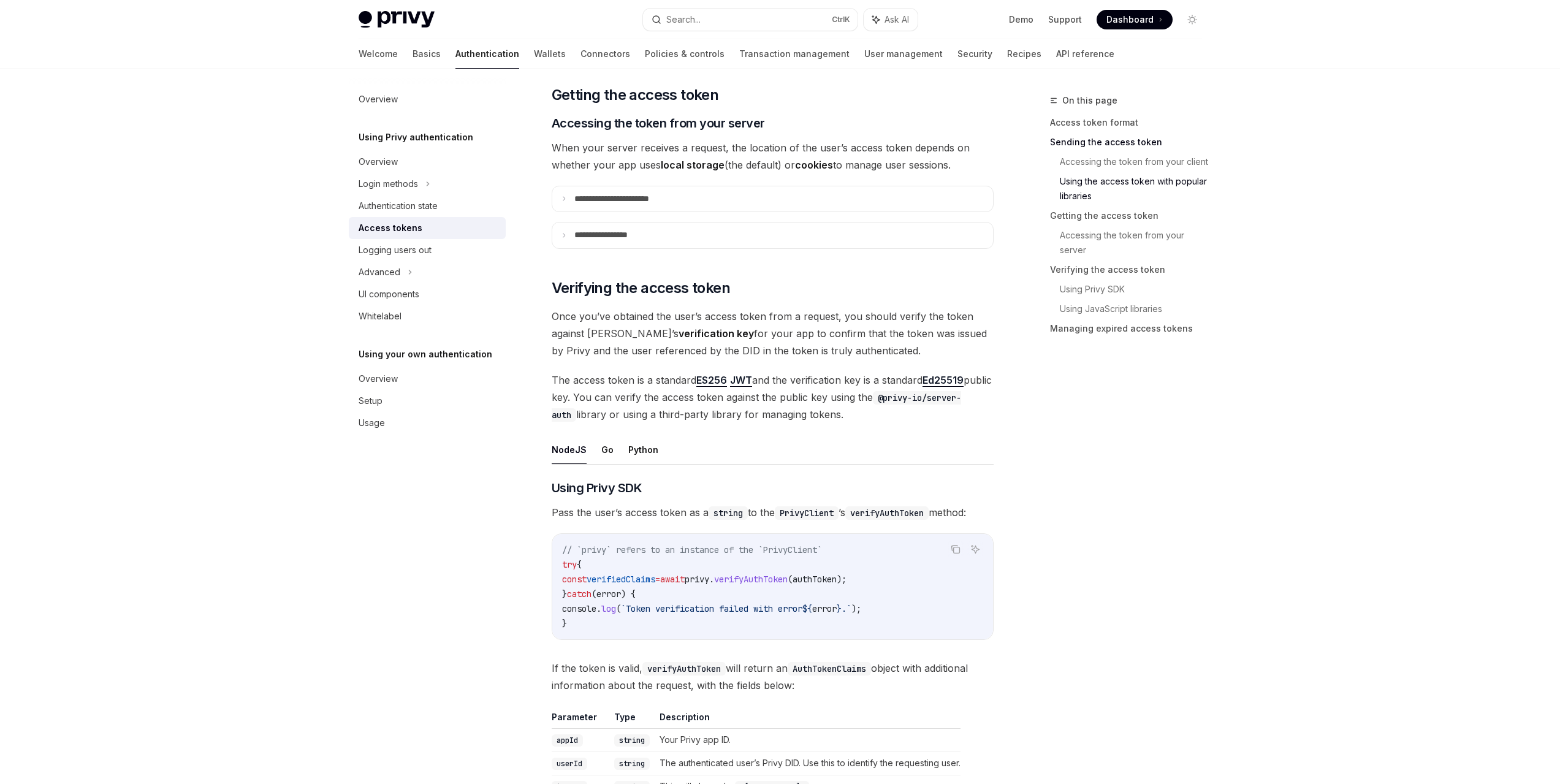
scroll to position [1296, 0]
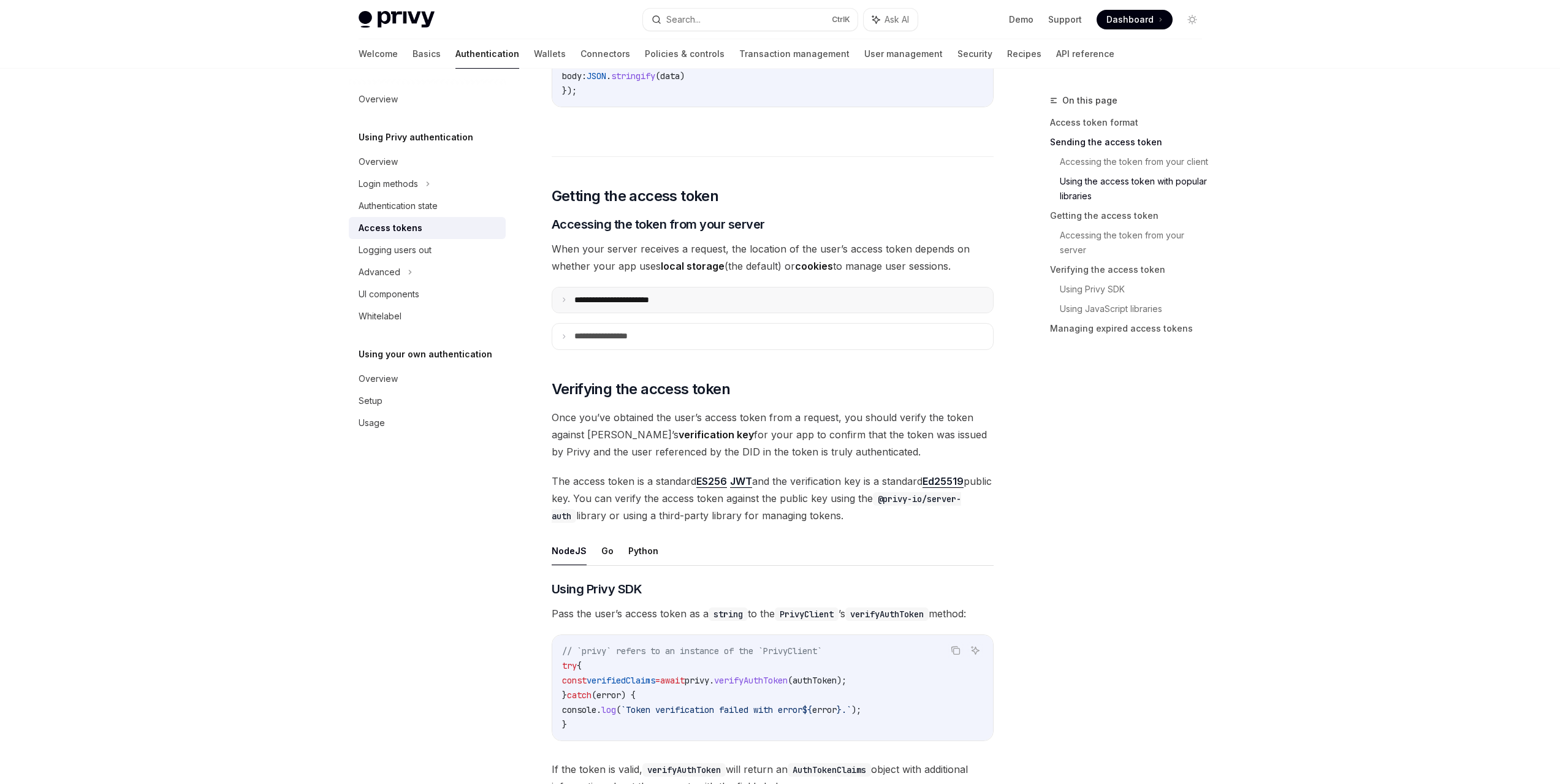
click at [653, 303] on p "**********" at bounding box center [625, 300] width 103 height 11
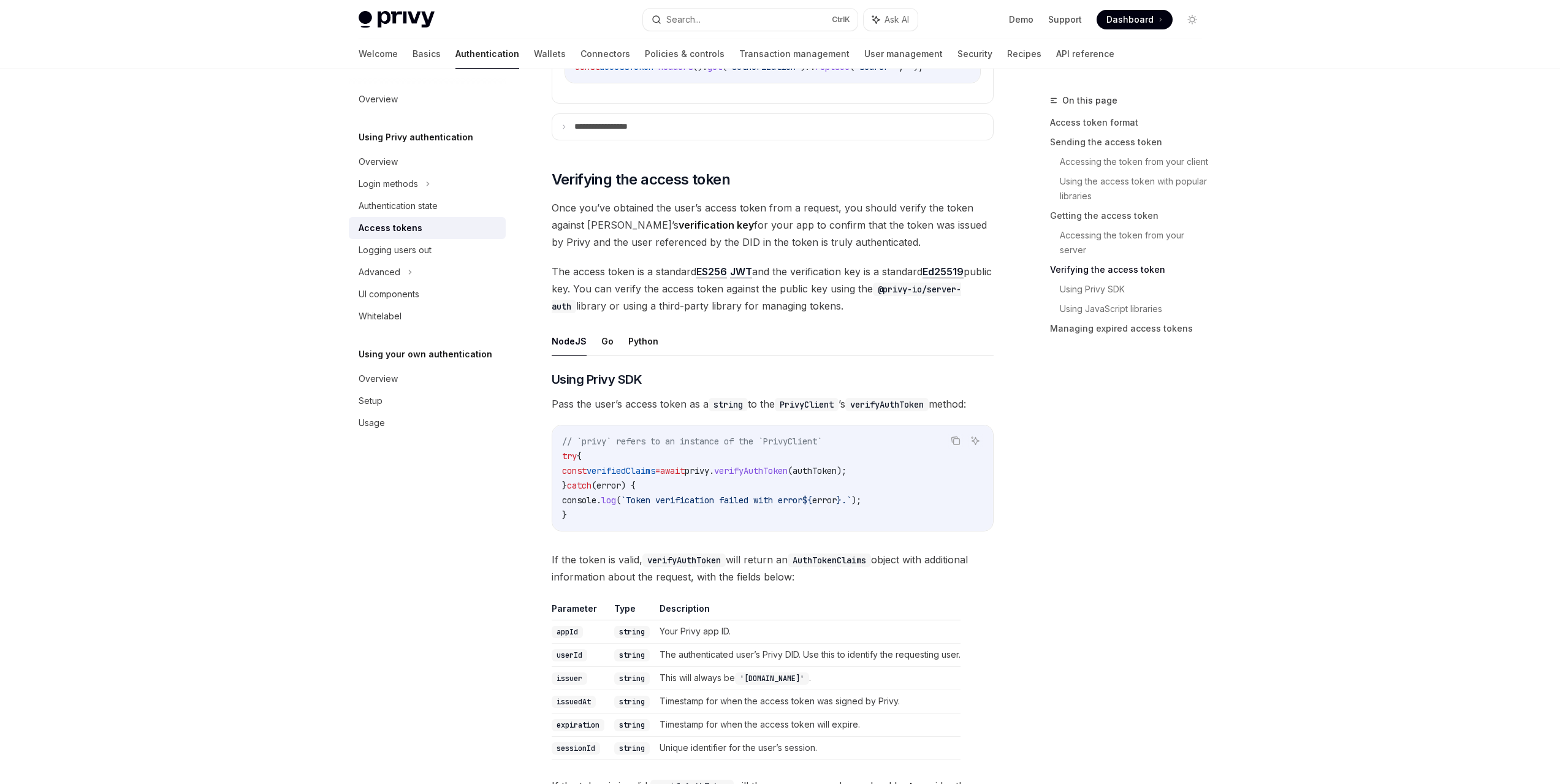
scroll to position [1775, 0]
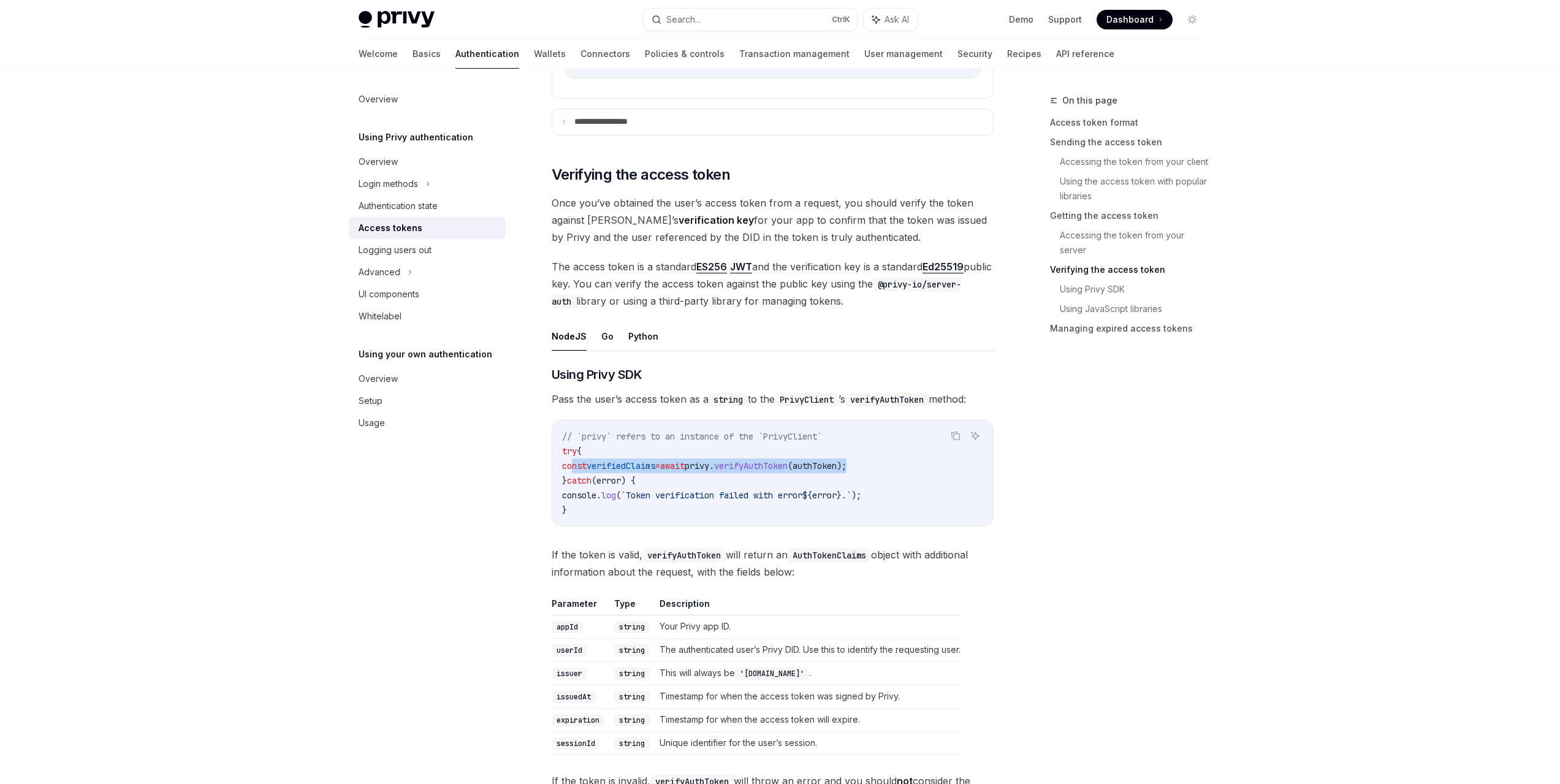
drag, startPoint x: 901, startPoint y: 470, endPoint x: 574, endPoint y: 467, distance: 327.0
click at [574, 467] on code "// `privy` refers to an instance of the `PrivyClient` try { const verifiedClaim…" at bounding box center [773, 473] width 421 height 88
copy span "const verifiedClaims = await privy . verifyAuthToken ( authToken );"
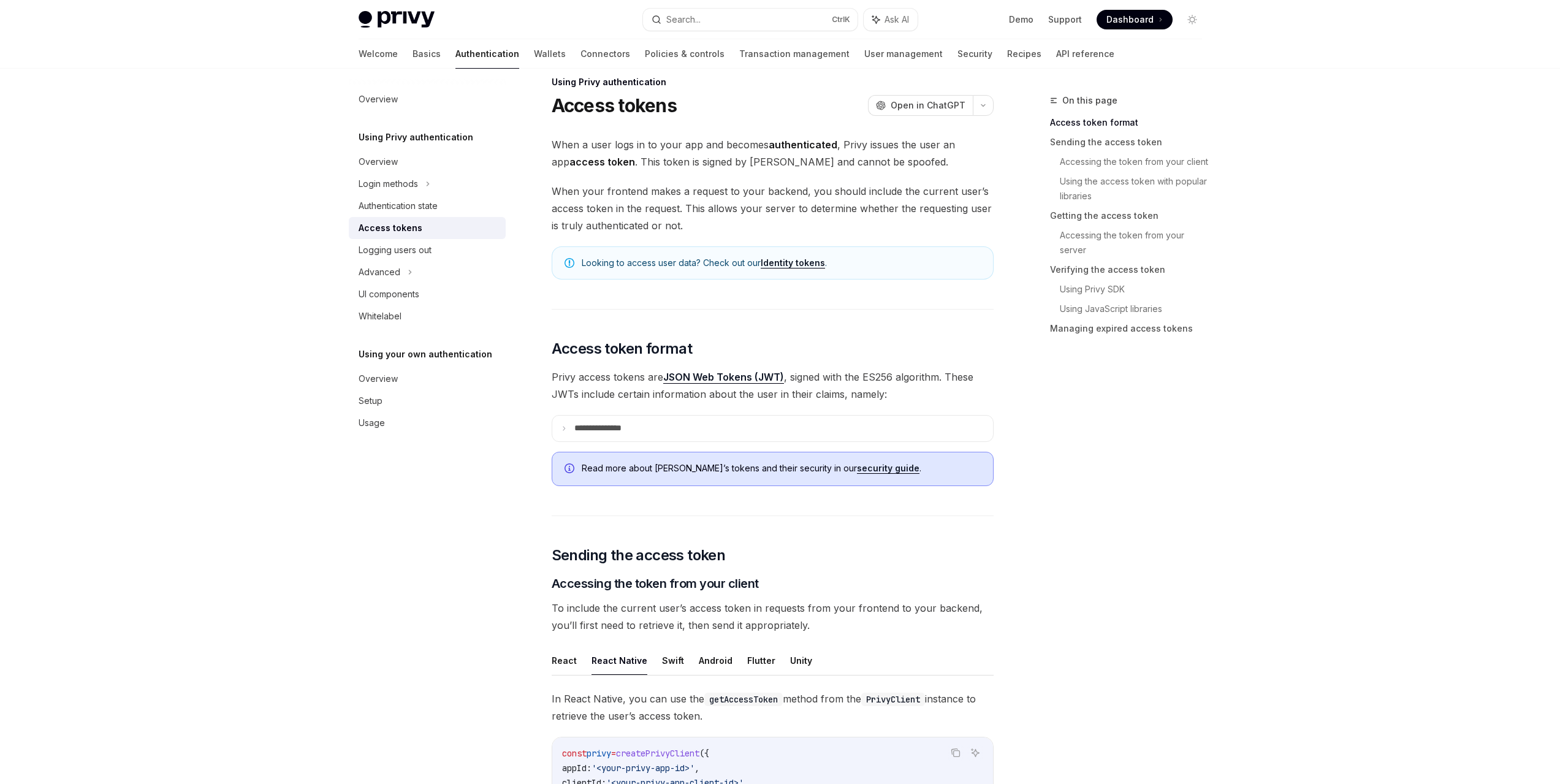
scroll to position [0, 0]
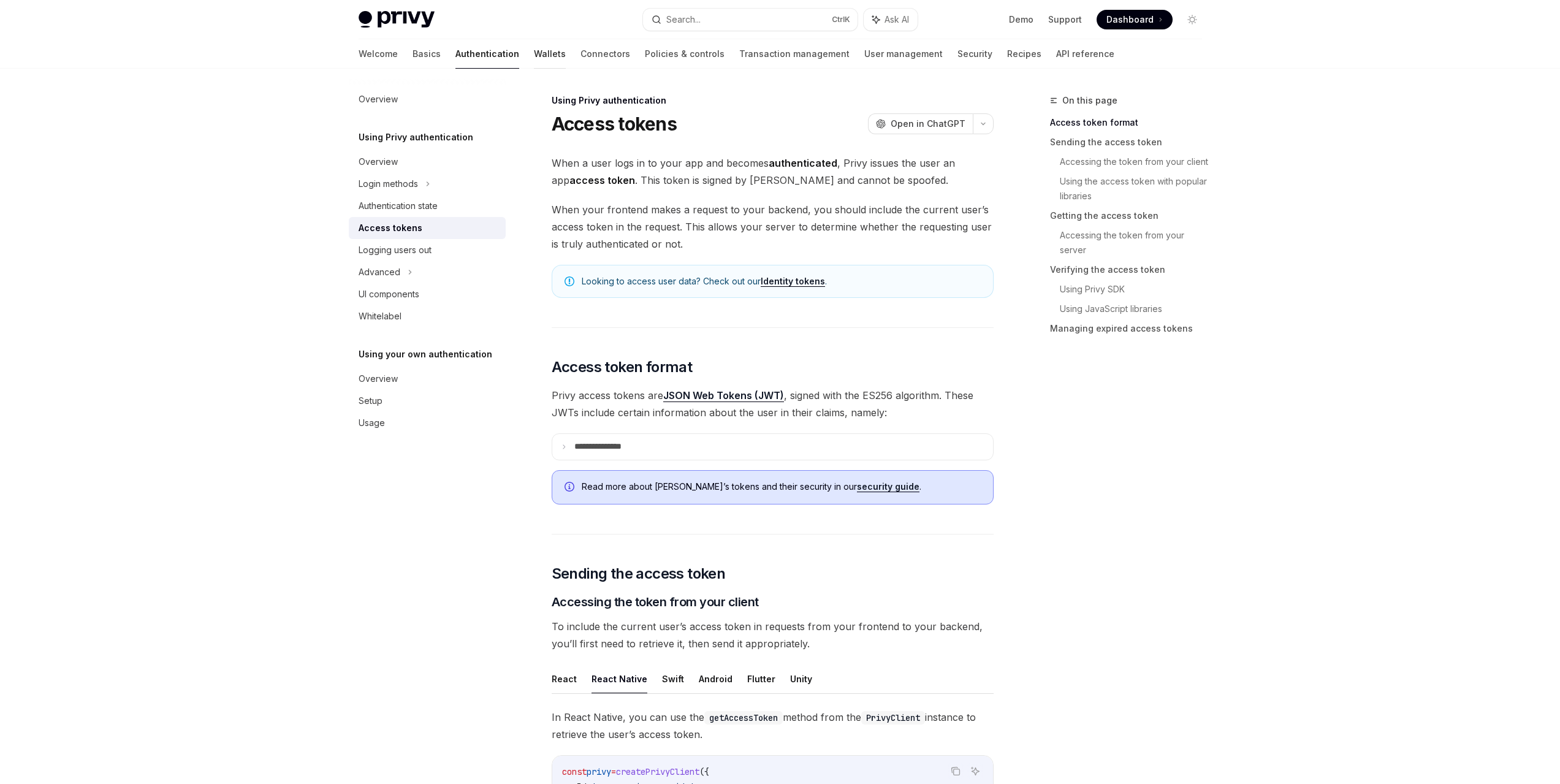
click at [534, 56] on link "Wallets" at bounding box center [549, 54] width 32 height 29
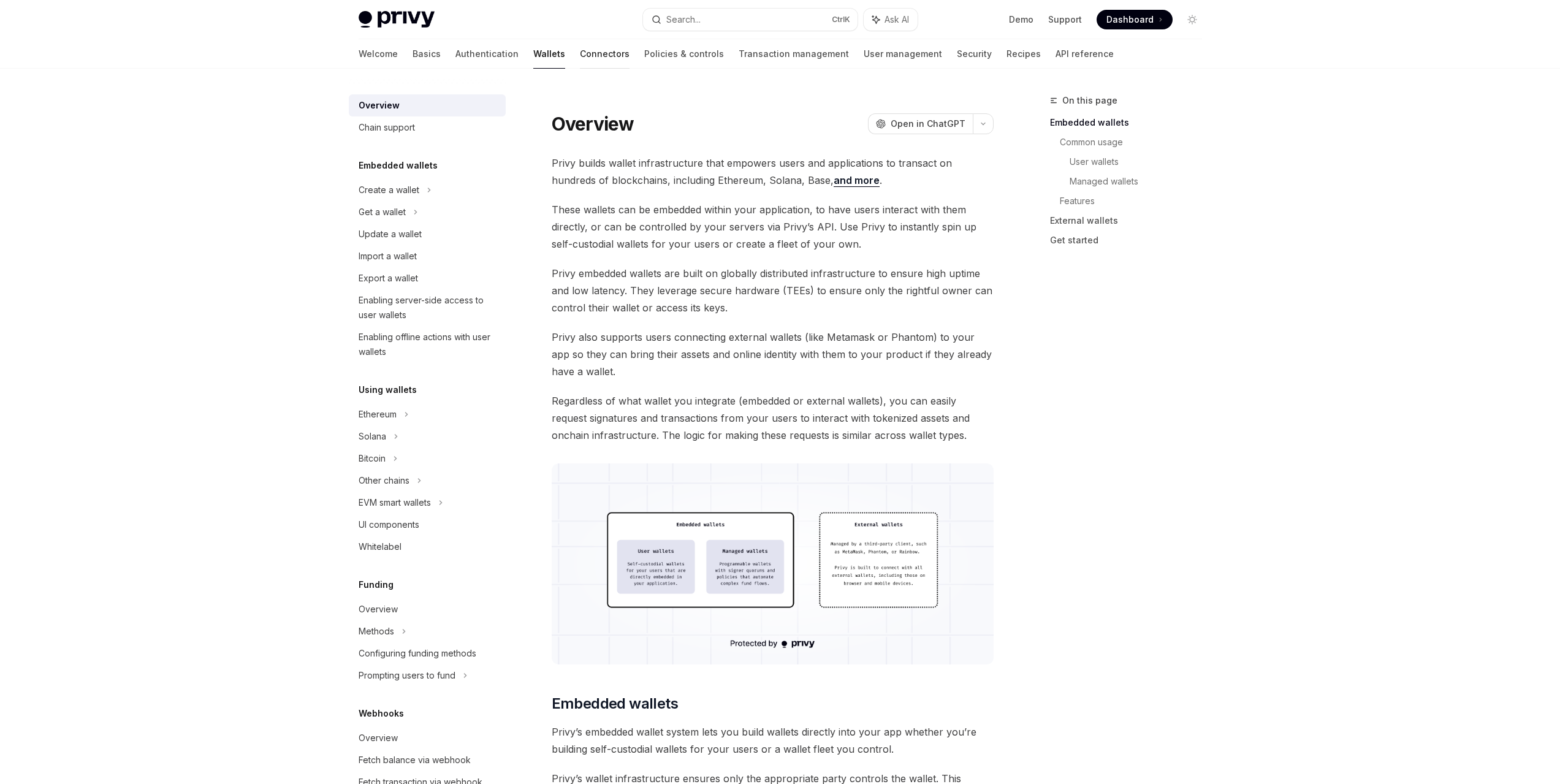
click at [580, 56] on link "Connectors" at bounding box center [605, 54] width 49 height 29
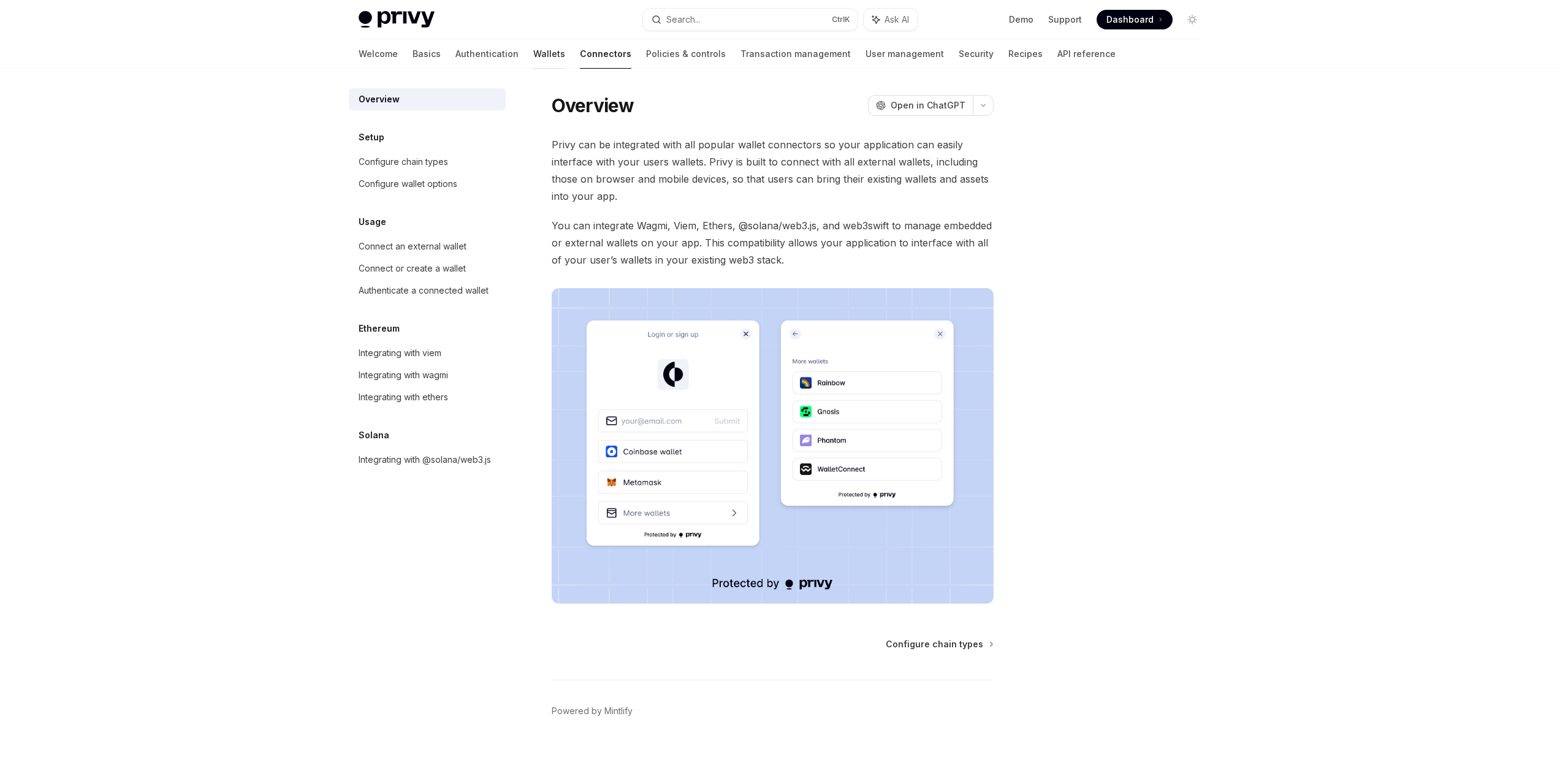
click at [533, 53] on link "Wallets" at bounding box center [548, 54] width 32 height 29
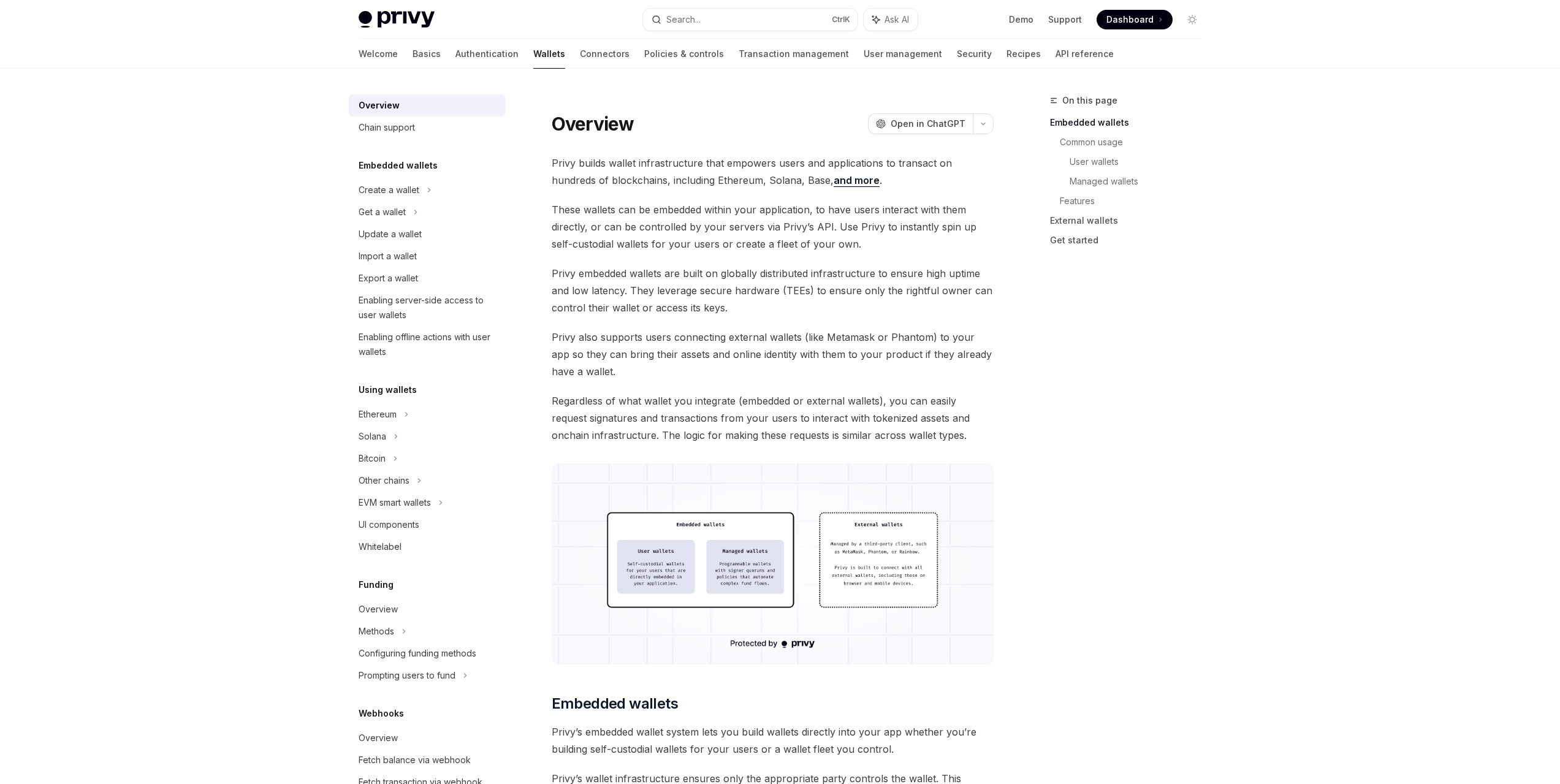
click at [456, 57] on link "Authentication" at bounding box center [487, 54] width 63 height 29
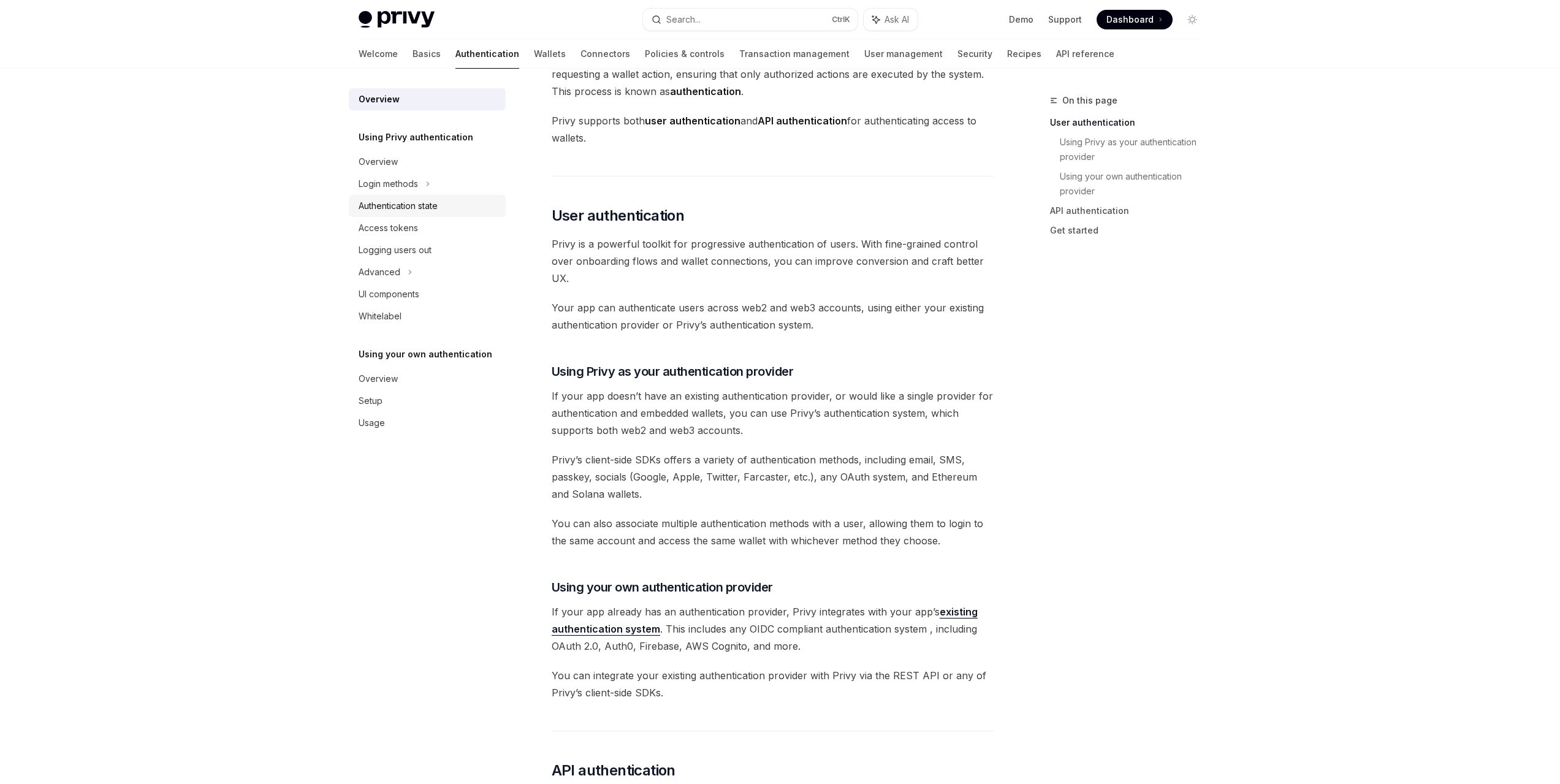
scroll to position [123, 0]
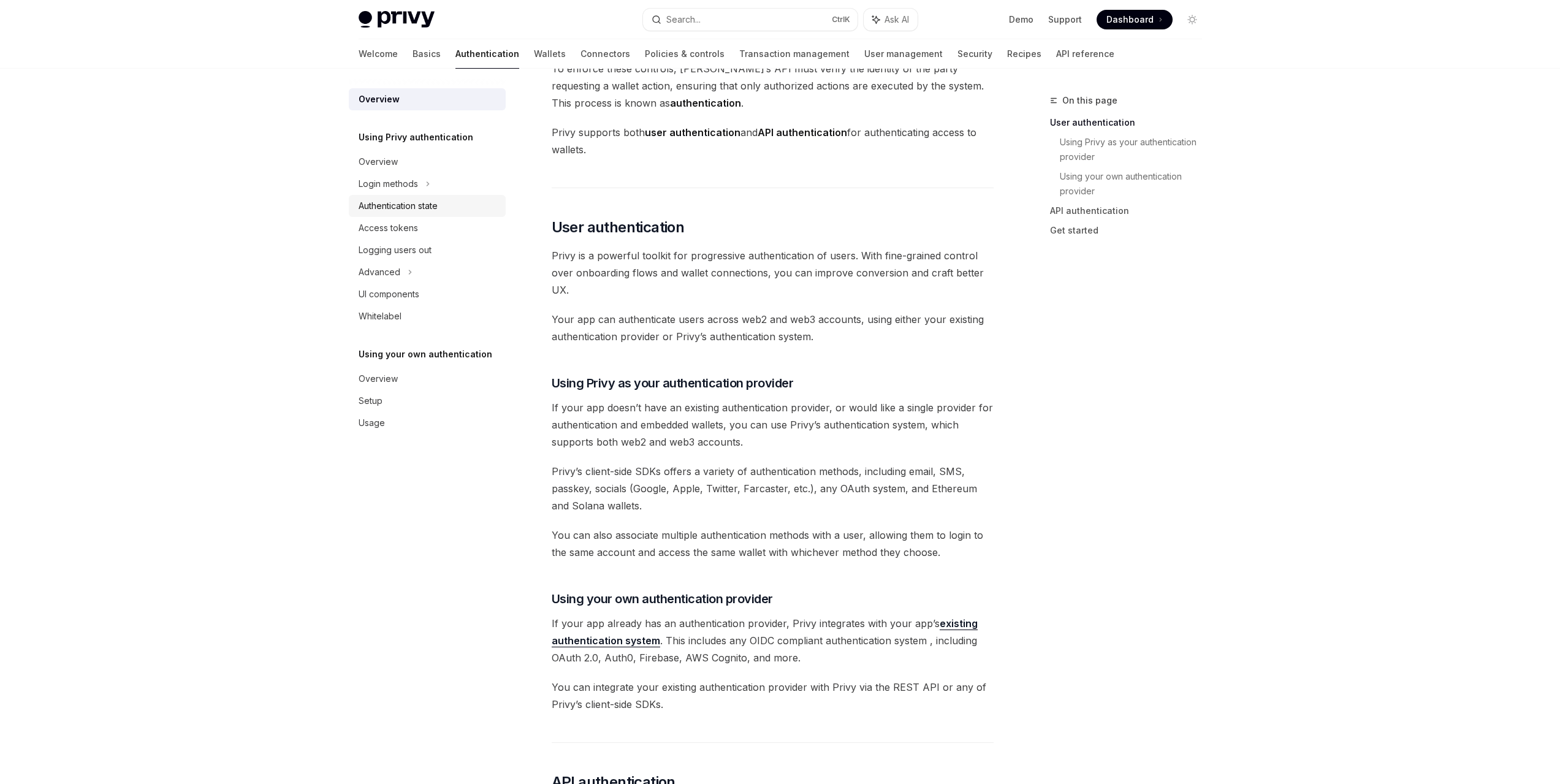
click at [398, 204] on div "Authentication state" at bounding box center [398, 206] width 79 height 15
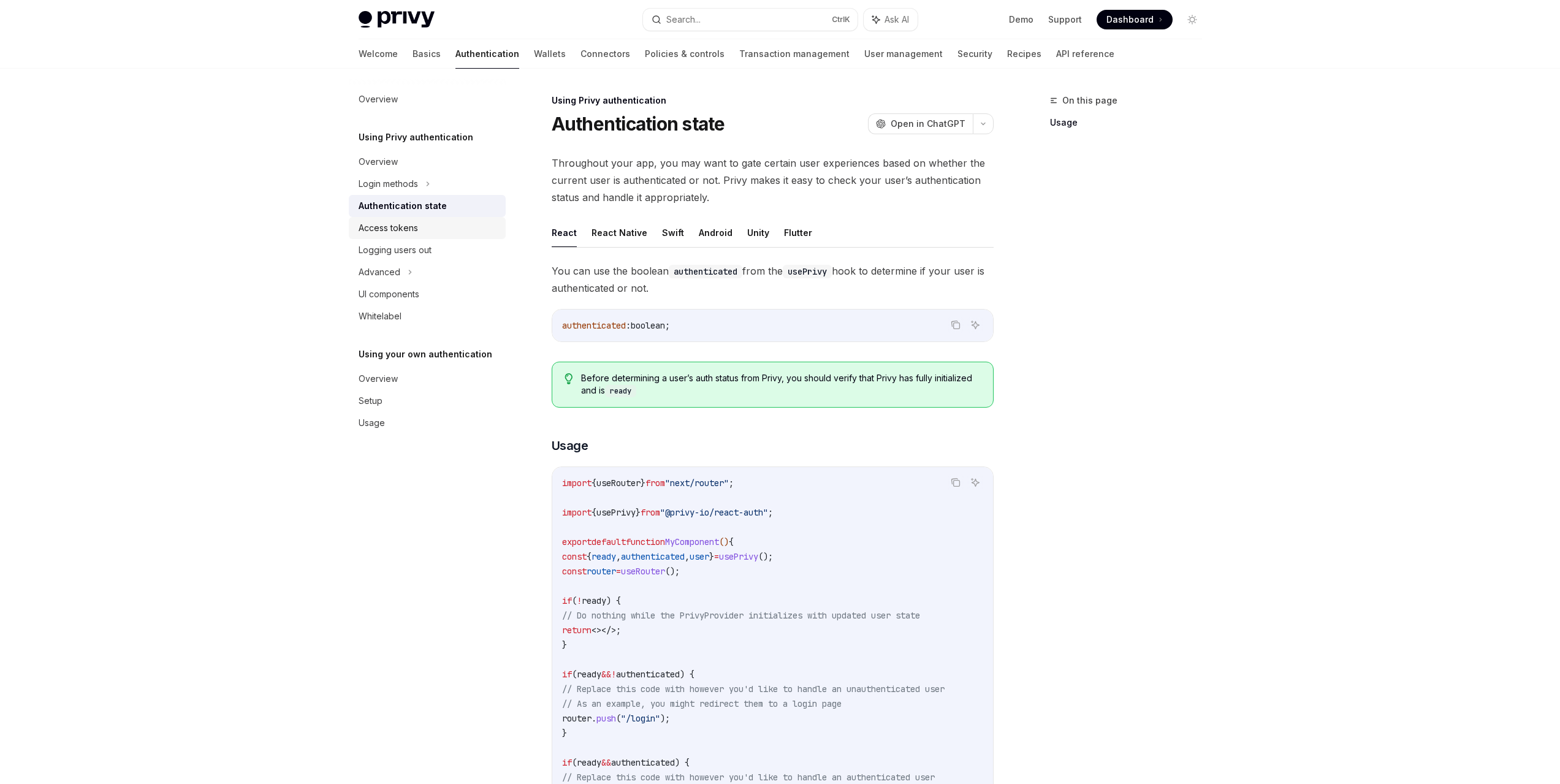
click at [399, 222] on div "Access tokens" at bounding box center [388, 227] width 59 height 15
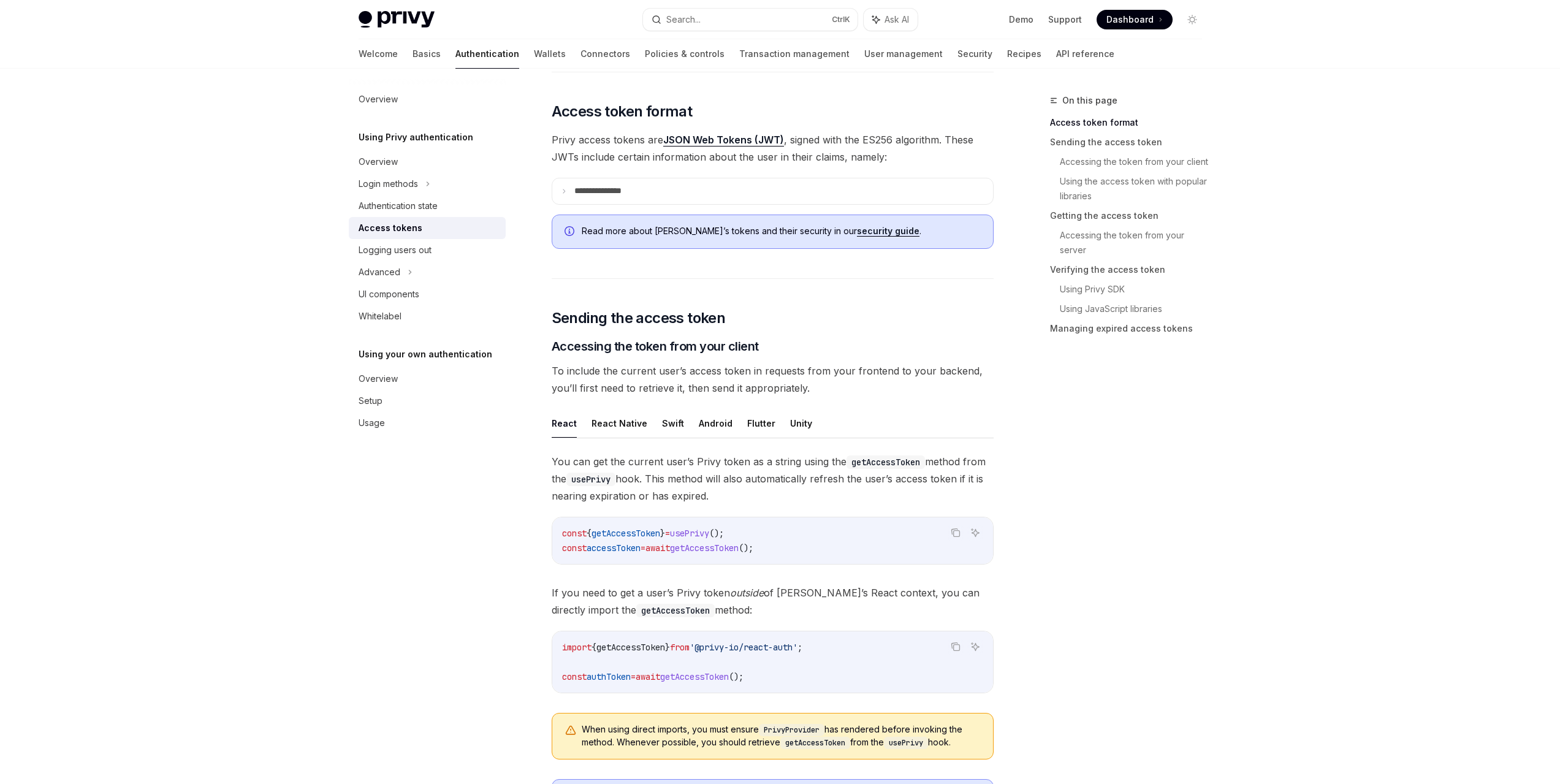
scroll to position [306, 0]
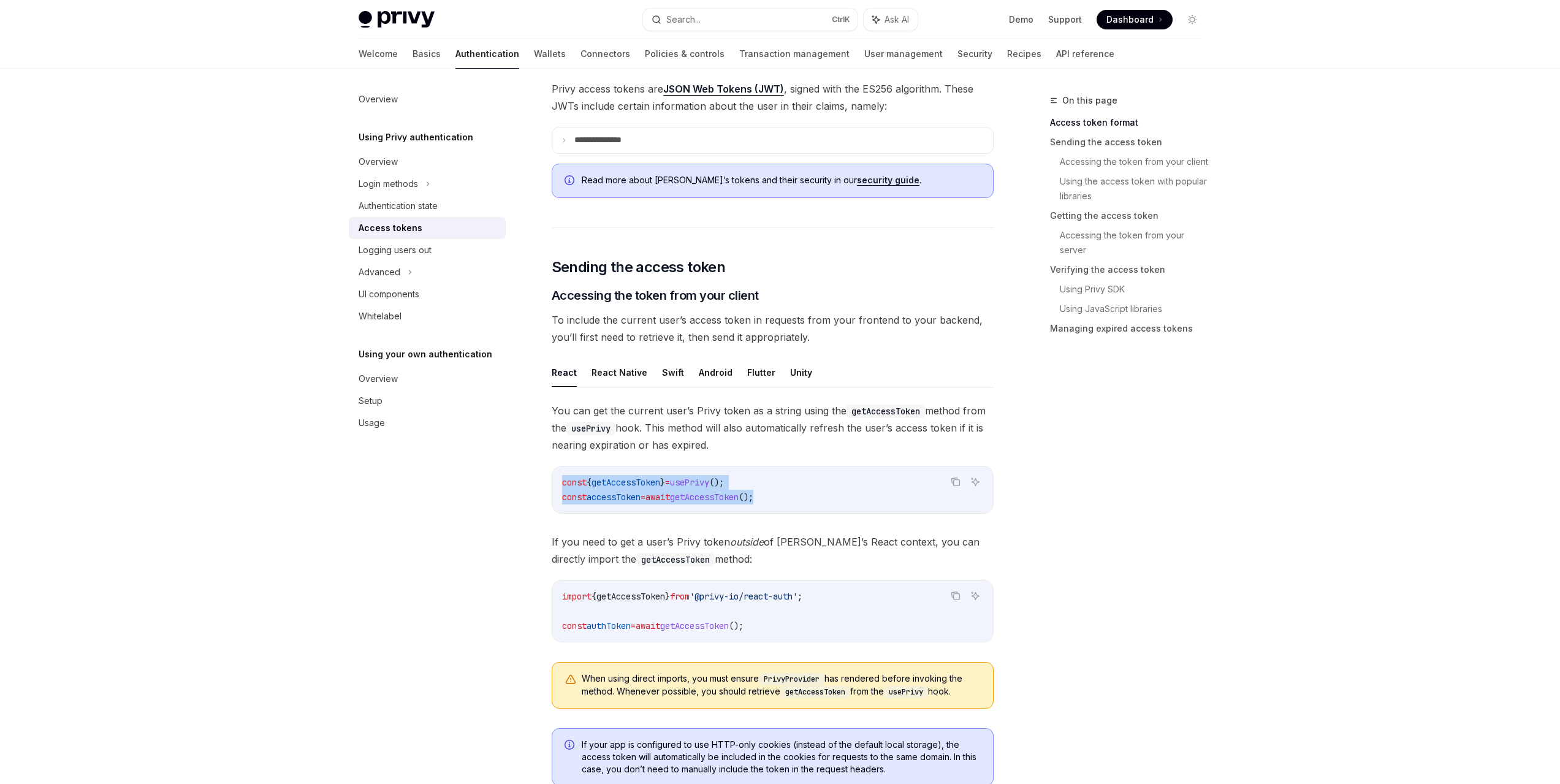
drag, startPoint x: 804, startPoint y: 500, endPoint x: 561, endPoint y: 483, distance: 243.6
click at [561, 483] on div "const { getAccessToken } = usePrivy (); const accessToken = await getAccessToke…" at bounding box center [772, 490] width 440 height 46
copy code "const { getAccessToken } = usePrivy (); const accessToken = await getAccessToke…"
click at [724, 486] on span "();" at bounding box center [716, 482] width 15 height 11
drag, startPoint x: 787, startPoint y: 490, endPoint x: 531, endPoint y: 473, distance: 256.6
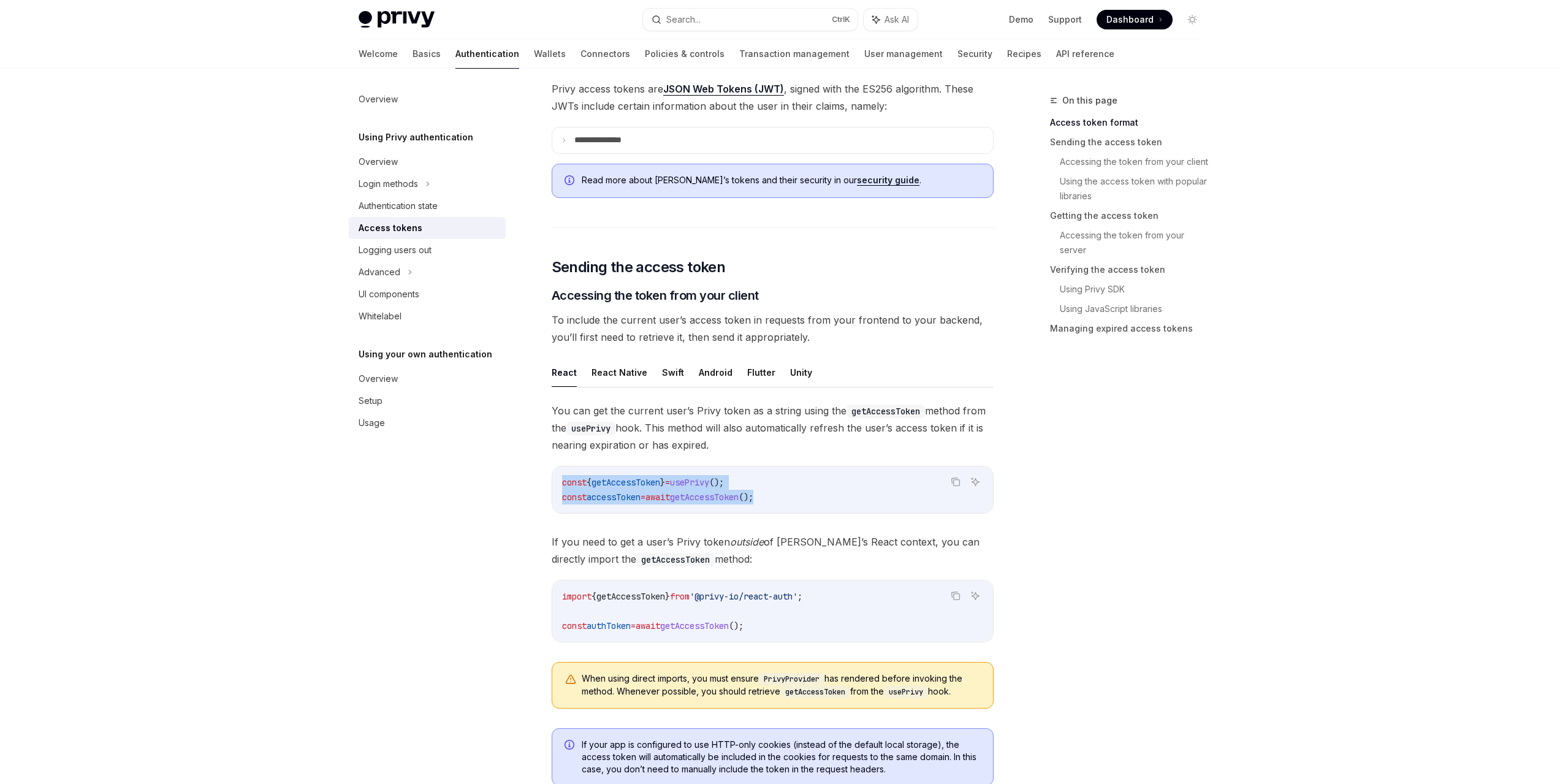
click at [622, 372] on button "React Native" at bounding box center [619, 372] width 56 height 29
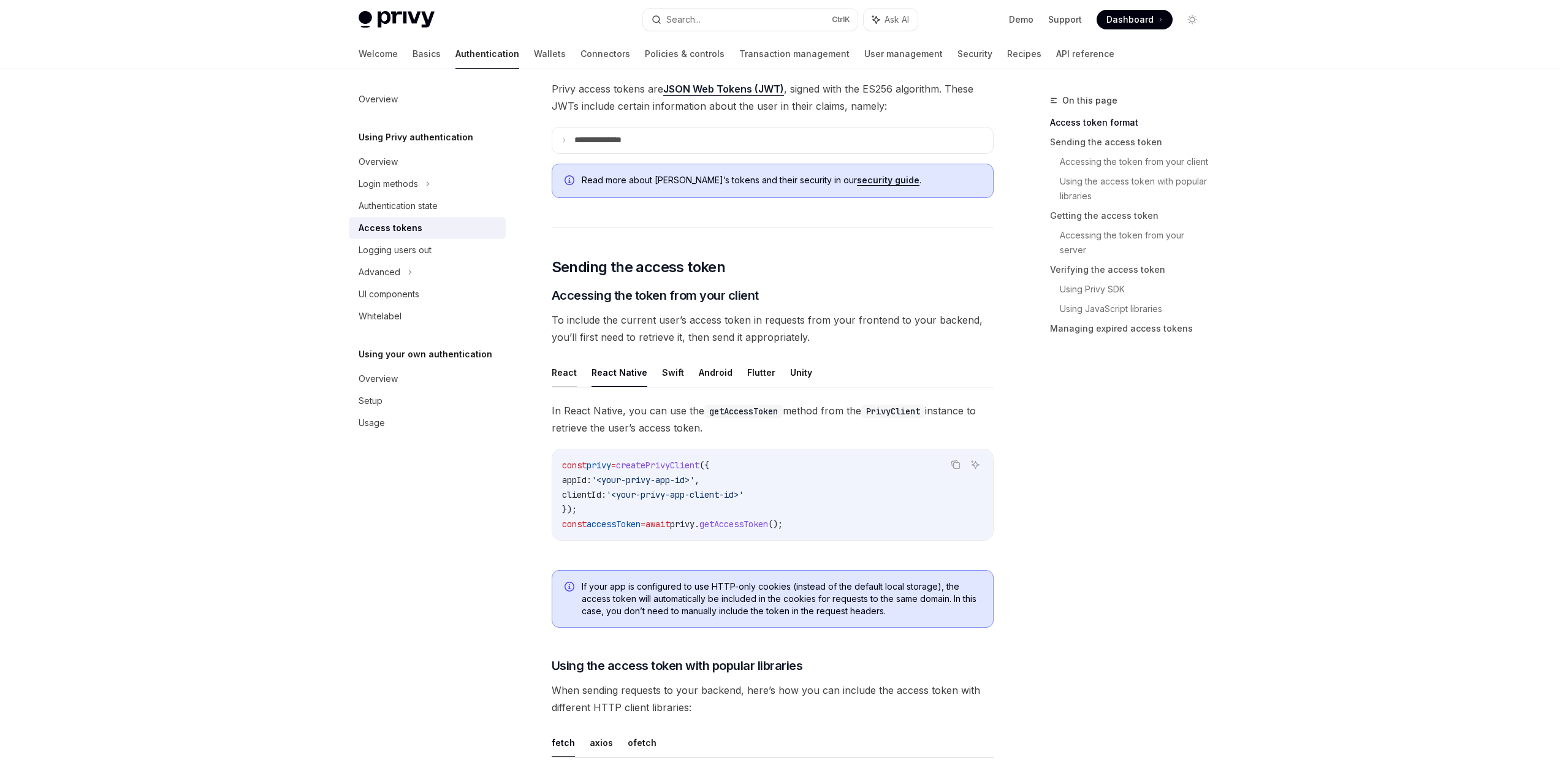
click at [556, 372] on button "React" at bounding box center [564, 372] width 25 height 29
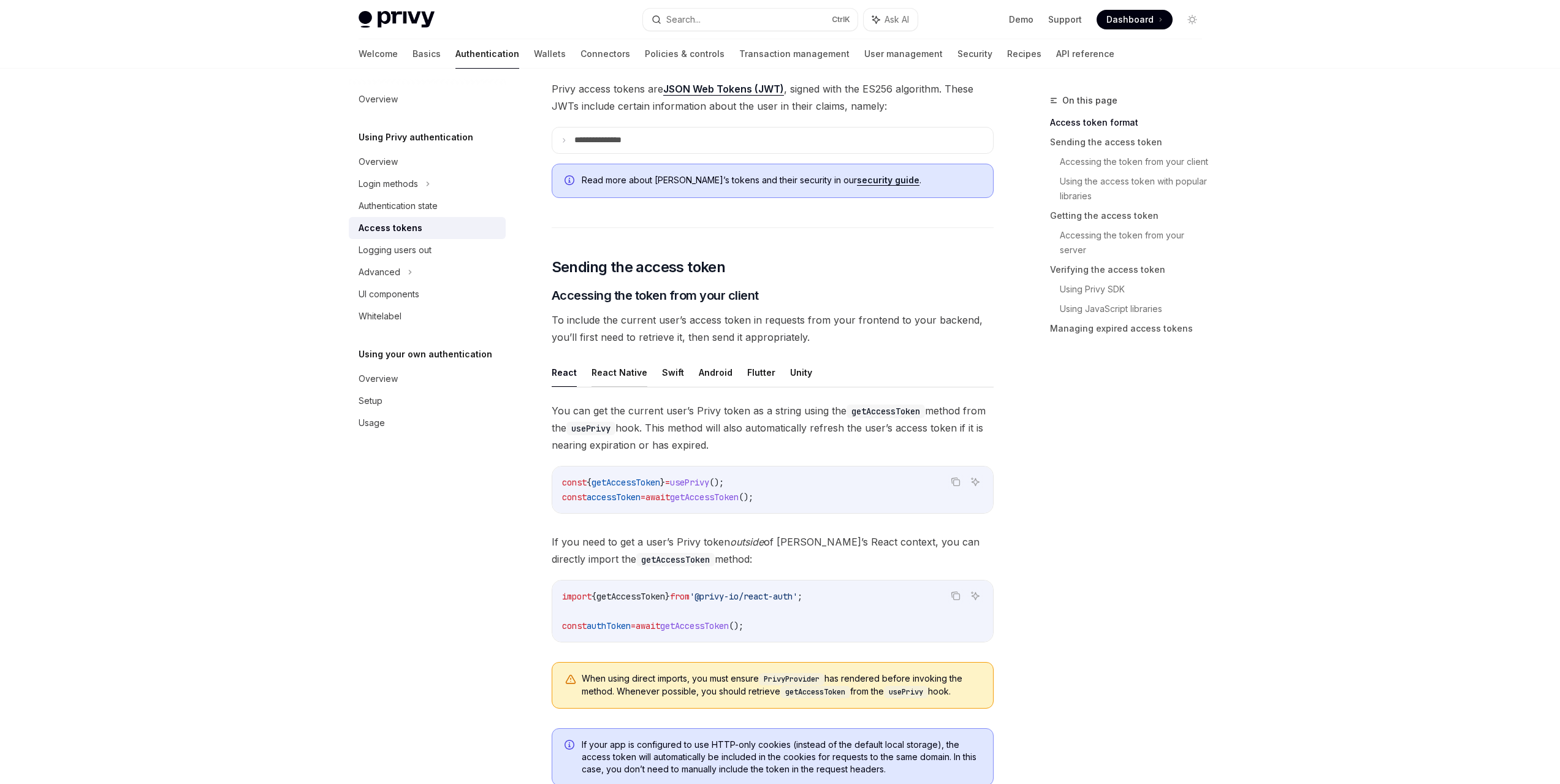
click at [601, 372] on button "React Native" at bounding box center [619, 372] width 56 height 29
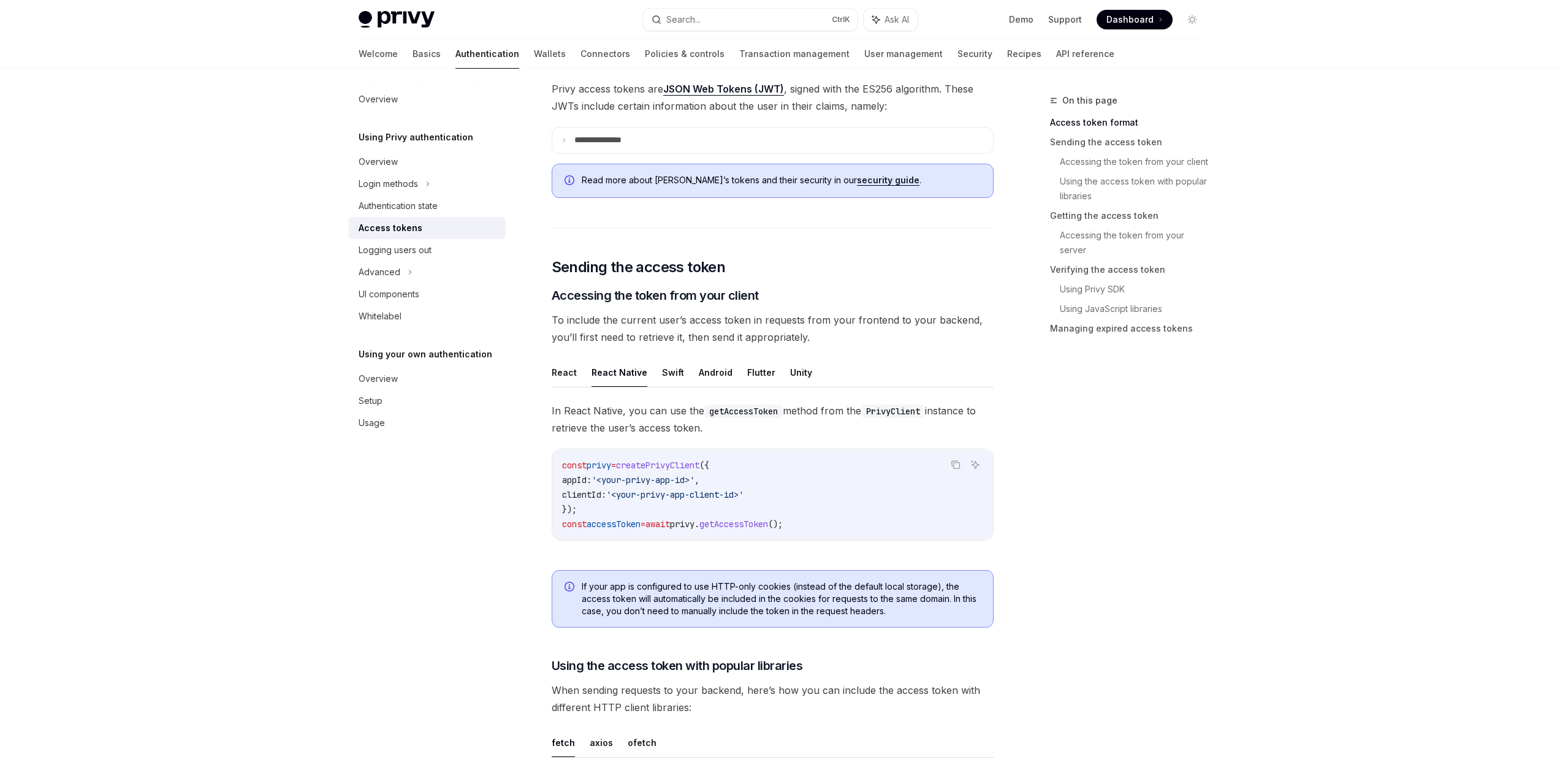
click at [556, 368] on button "React" at bounding box center [564, 372] width 25 height 29
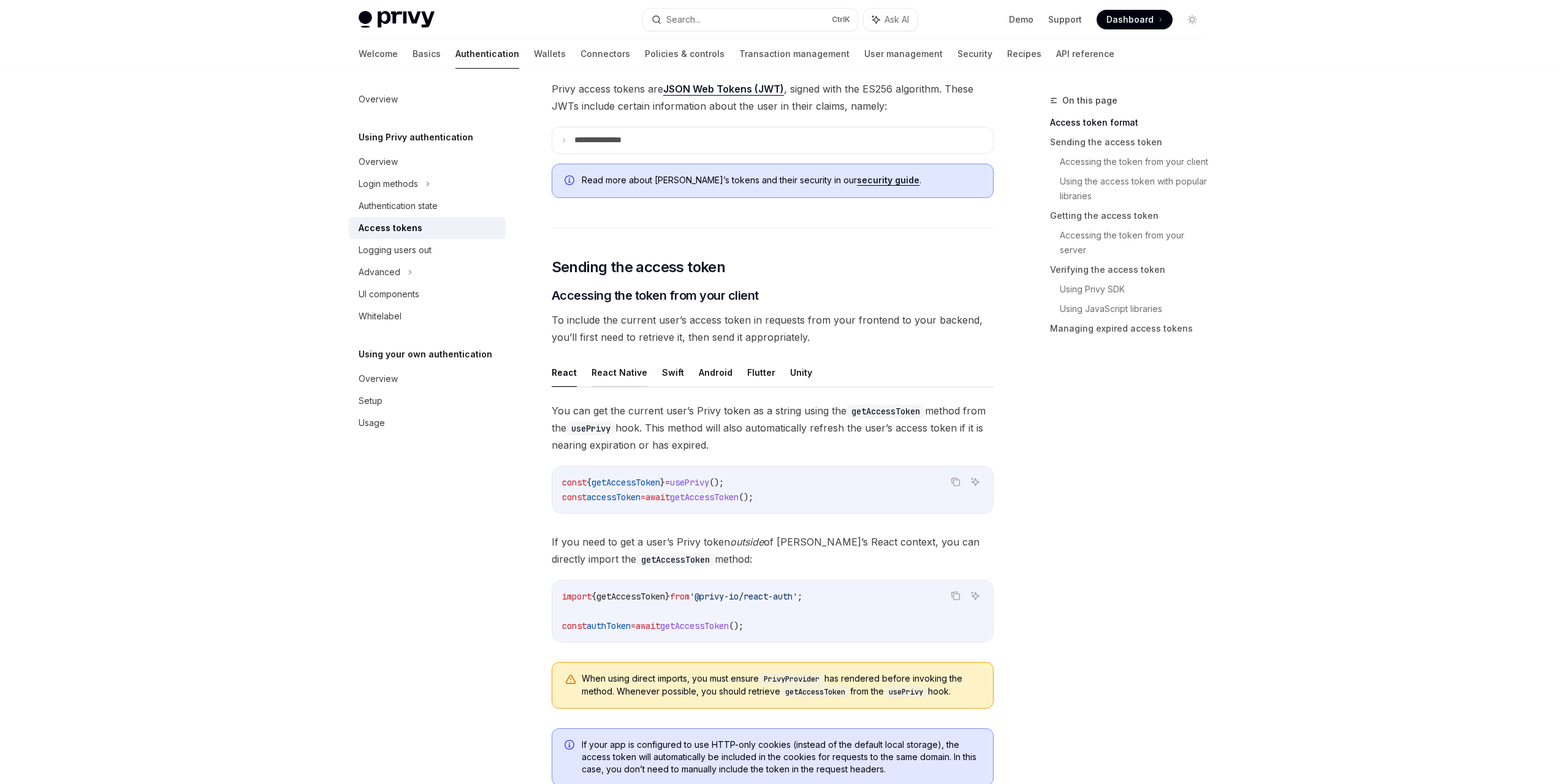
click at [610, 372] on button "React Native" at bounding box center [619, 372] width 56 height 29
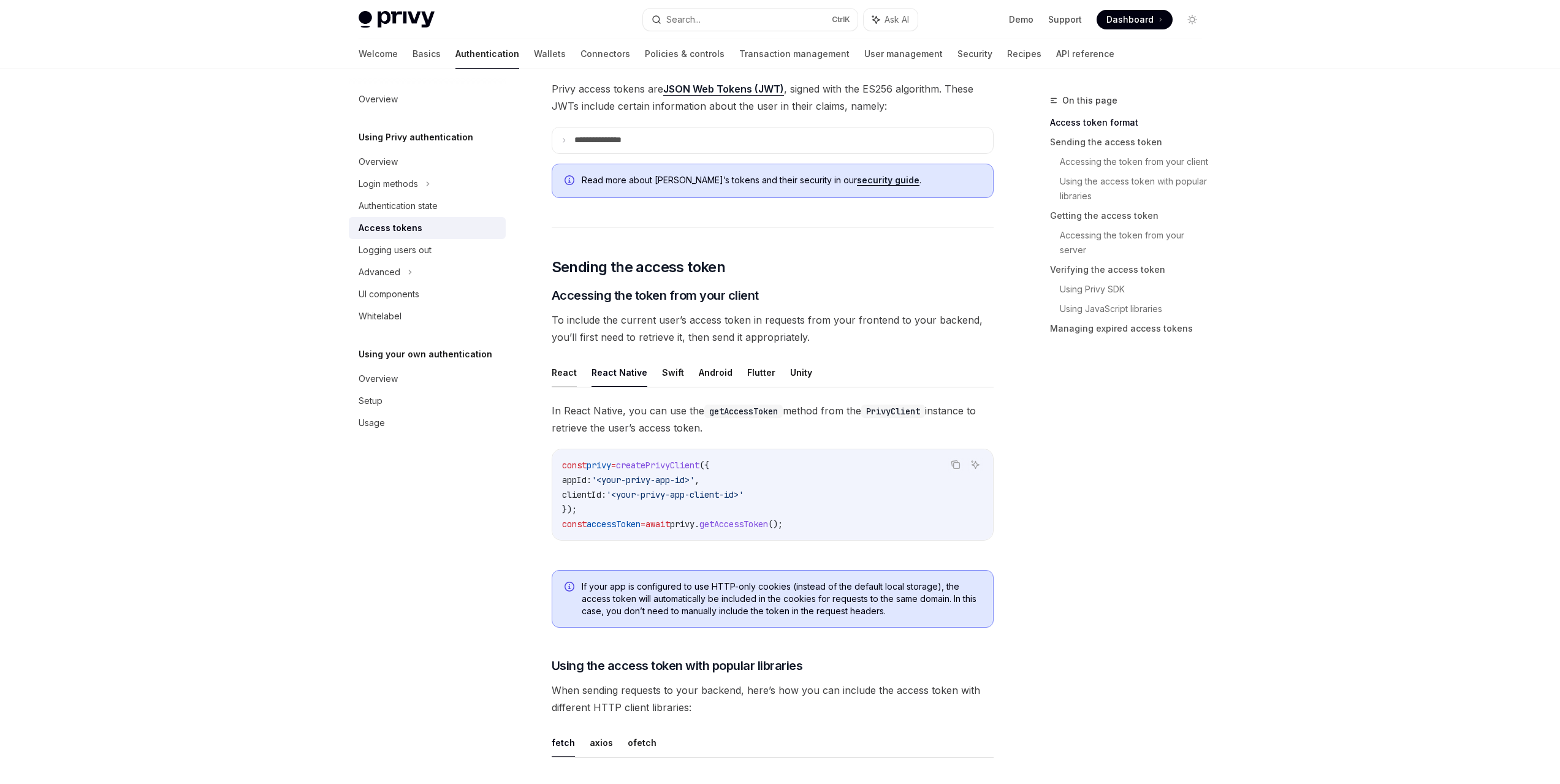
click at [569, 377] on button "React" at bounding box center [564, 372] width 25 height 29
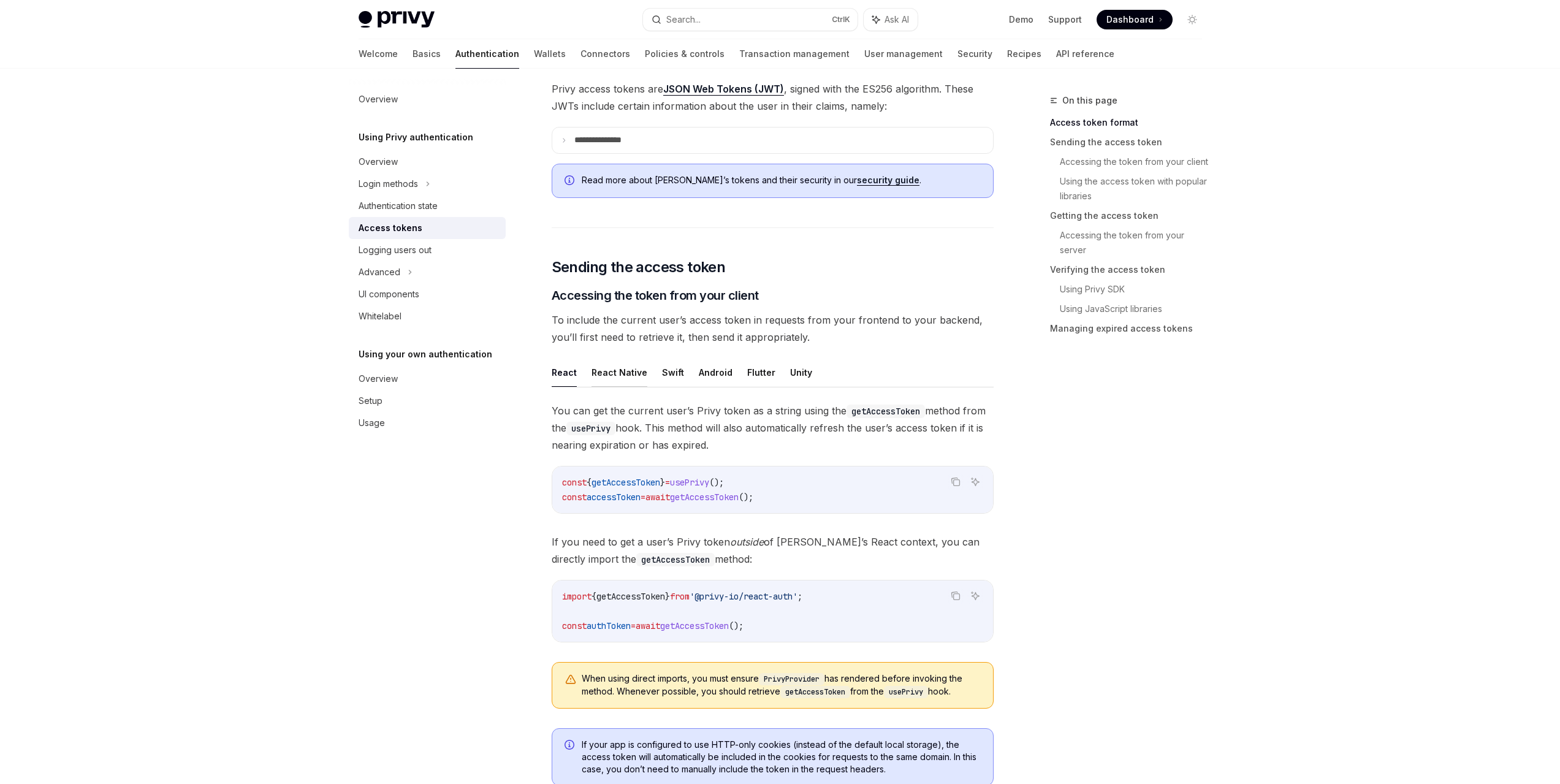
click at [602, 377] on button "React Native" at bounding box center [619, 372] width 56 height 29
type textarea "*"
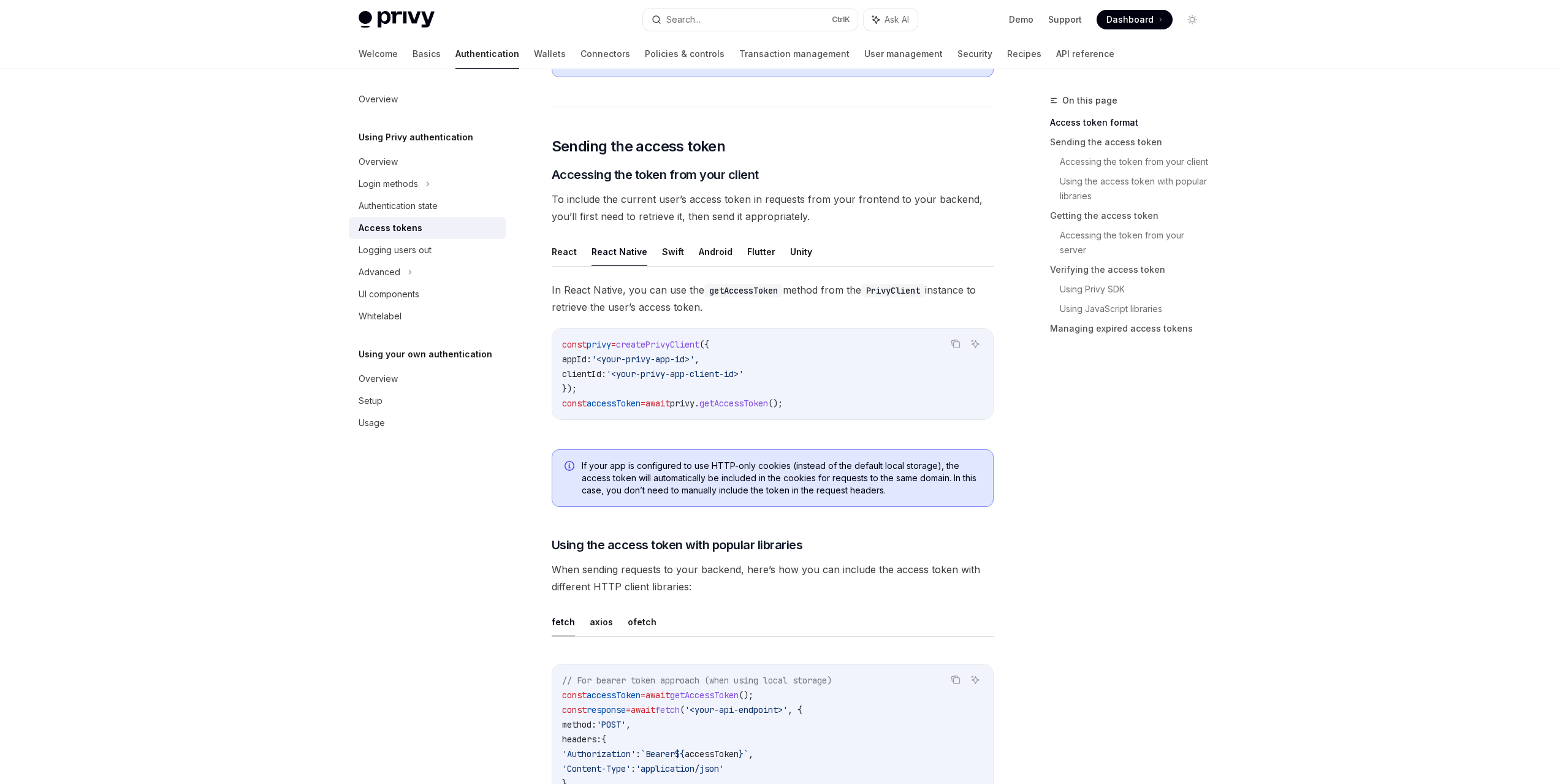
scroll to position [429, 0]
drag, startPoint x: 833, startPoint y: 392, endPoint x: 557, endPoint y: 342, distance: 280.5
click at [557, 342] on div "const privy = createPrivyClient ({ appId: '<your-privy-app-id>' , clientId: '<y…" at bounding box center [772, 372] width 440 height 91
click at [1056, 440] on div "On this page Access token format Sending the access token Accessing the token f…" at bounding box center [1119, 439] width 187 height 691
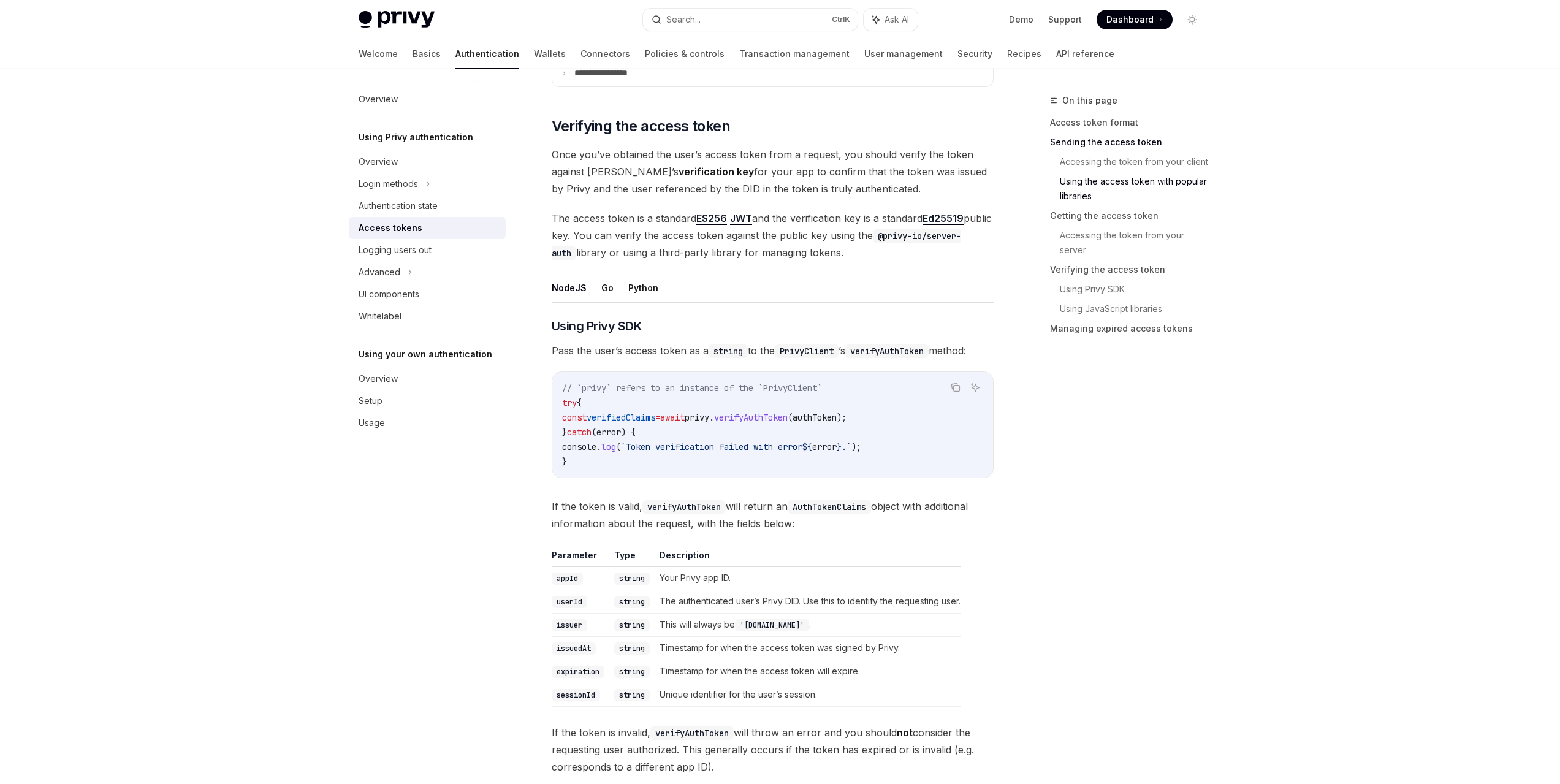
scroll to position [1654, 0]
